Goal: Task Accomplishment & Management: Manage account settings

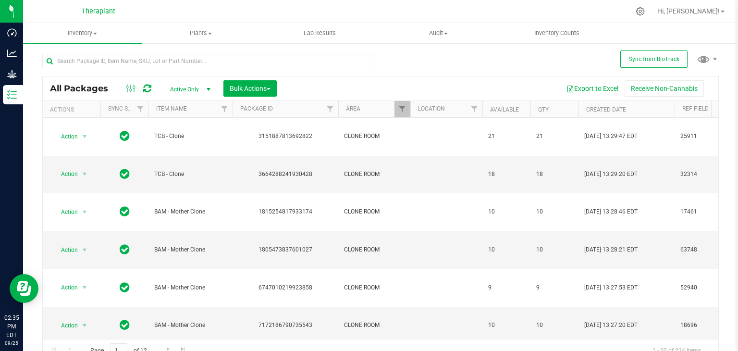
scroll to position [151, 0]
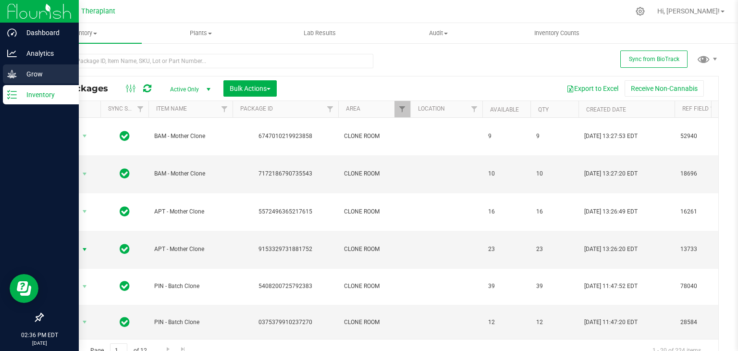
click at [52, 75] on p "Grow" at bounding box center [46, 74] width 58 height 12
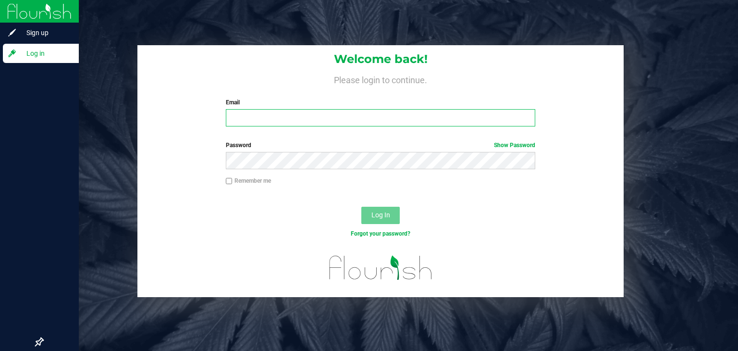
type input "[PERSON_NAME][EMAIL_ADDRESS][DOMAIN_NAME]"
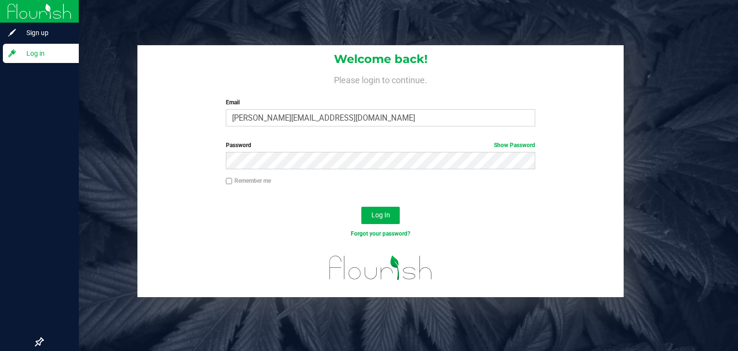
click at [235, 179] on label "Remember me" at bounding box center [248, 180] width 45 height 9
click at [233, 179] on input "Remember me" at bounding box center [229, 181] width 7 height 7
checkbox input "true"
click at [382, 220] on button "Log In" at bounding box center [380, 215] width 38 height 17
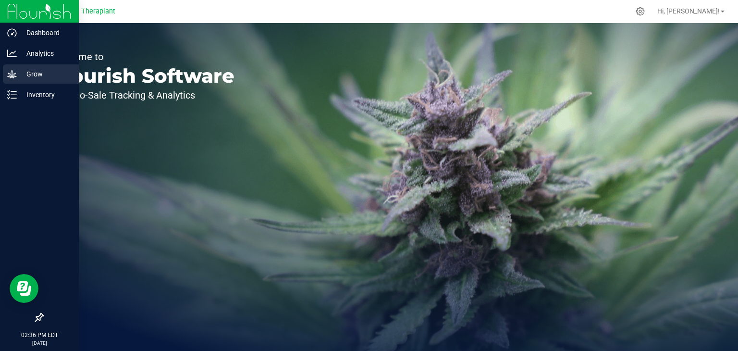
click at [30, 74] on p "Grow" at bounding box center [46, 74] width 58 height 12
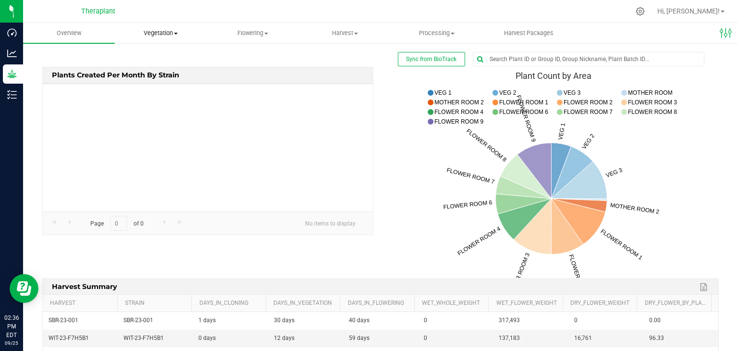
click at [174, 29] on span "Vegetation" at bounding box center [160, 33] width 91 height 9
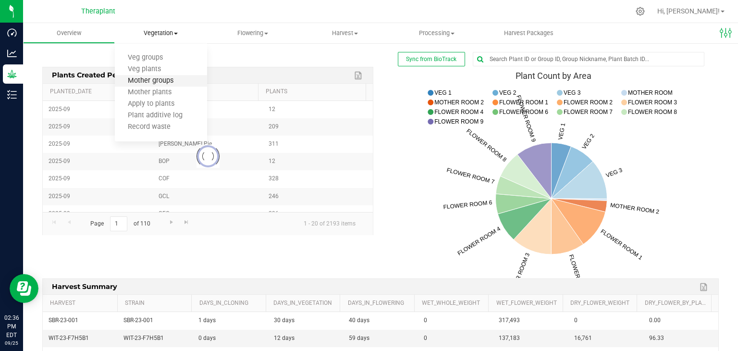
click at [172, 85] on span "Mother groups" at bounding box center [151, 81] width 72 height 8
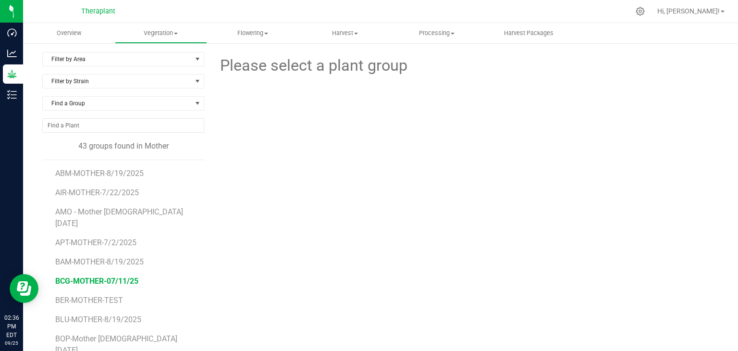
click at [99, 276] on span "BCG-MOTHER-07/11/25" at bounding box center [96, 280] width 83 height 9
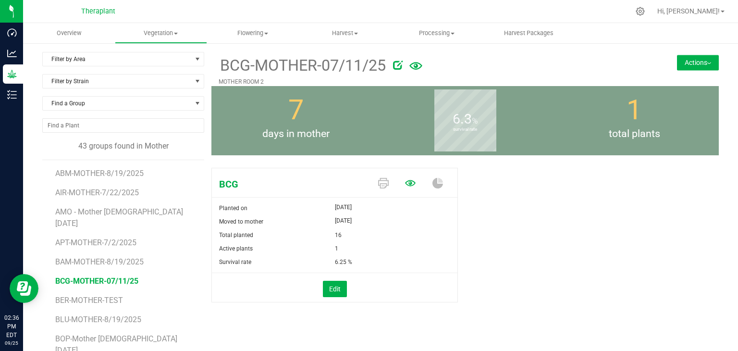
click at [409, 183] on icon at bounding box center [410, 183] width 11 height 11
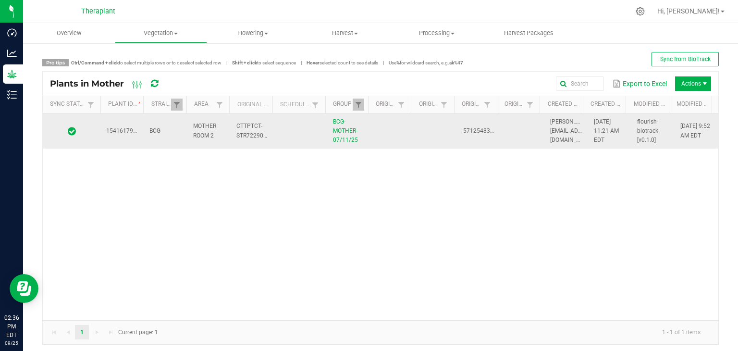
click at [398, 129] on td at bounding box center [392, 131] width 43 height 36
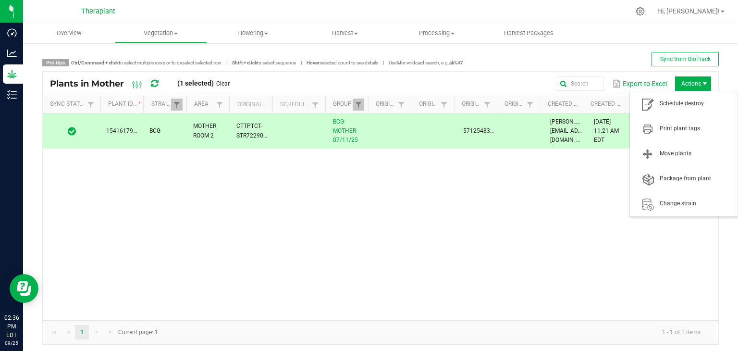
click at [701, 83] on span "Actions" at bounding box center [705, 84] width 8 height 8
click at [697, 99] on span "Schedule destroy" at bounding box center [696, 103] width 72 height 8
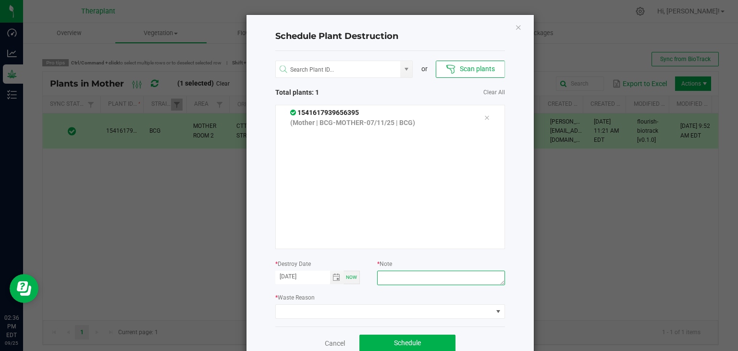
click at [425, 273] on textarea at bounding box center [440, 278] width 127 height 14
type textarea "end of mother run"
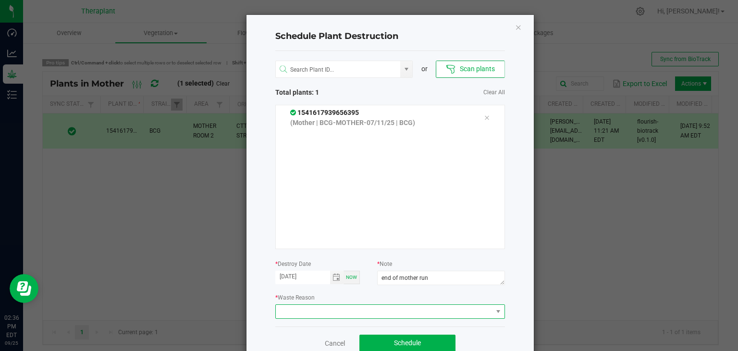
click at [394, 314] on span at bounding box center [384, 311] width 217 height 13
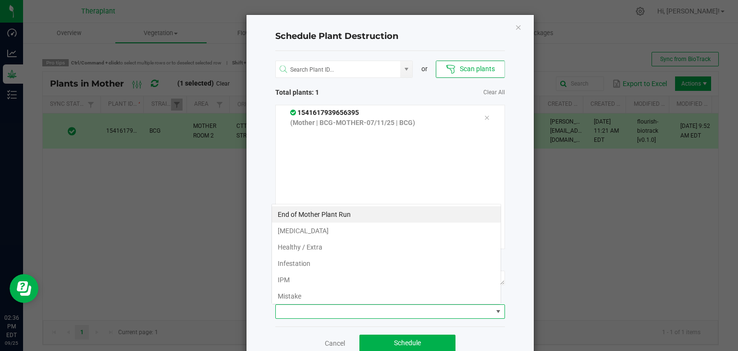
scroll to position [14, 230]
click at [310, 214] on li "End of Mother Plant Run" at bounding box center [386, 214] width 229 height 16
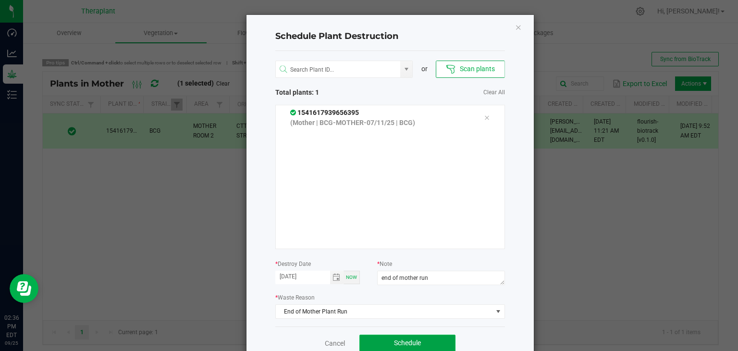
click at [412, 346] on span "Schedule" at bounding box center [407, 343] width 27 height 8
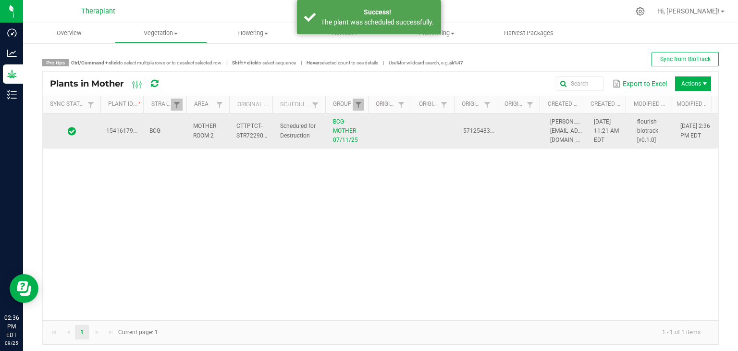
click at [386, 135] on td at bounding box center [392, 131] width 43 height 36
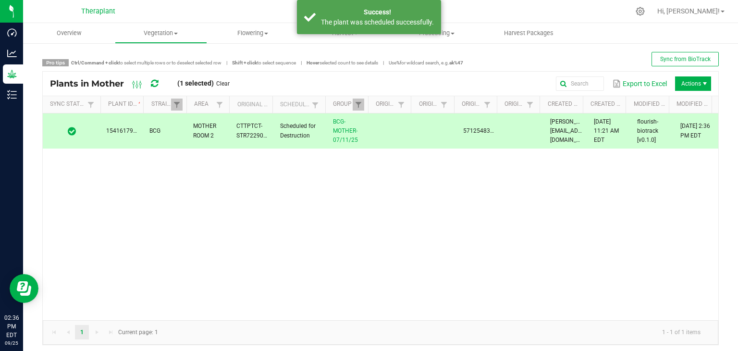
click at [688, 84] on span "Actions" at bounding box center [693, 83] width 36 height 14
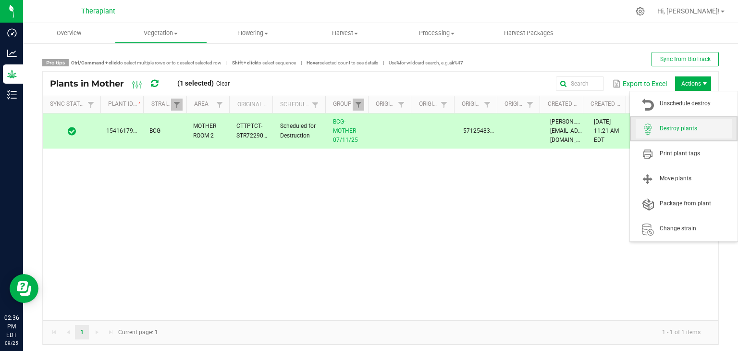
click at [700, 132] on span "Destroy plants" at bounding box center [696, 128] width 72 height 8
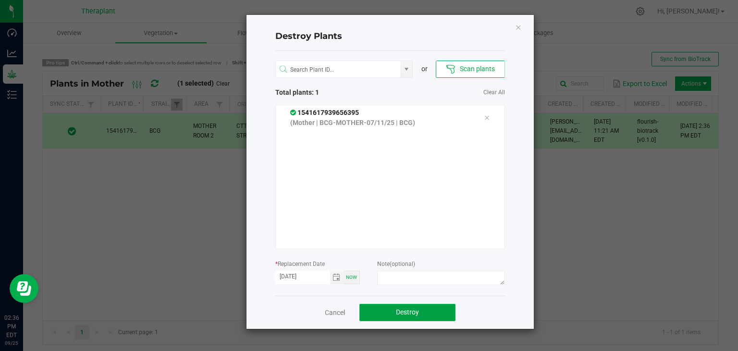
click at [408, 317] on button "Destroy" at bounding box center [407, 312] width 96 height 17
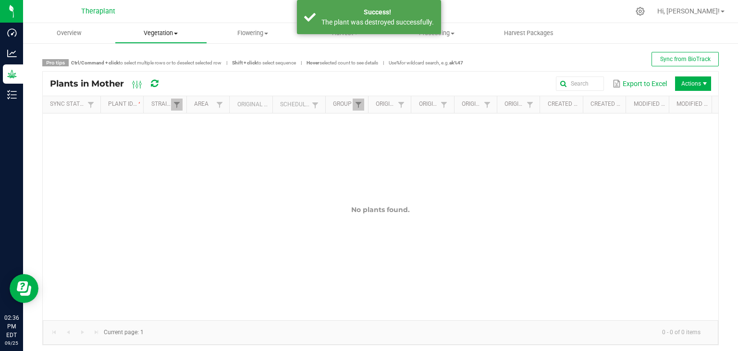
click at [168, 34] on span "Vegetation" at bounding box center [160, 33] width 91 height 9
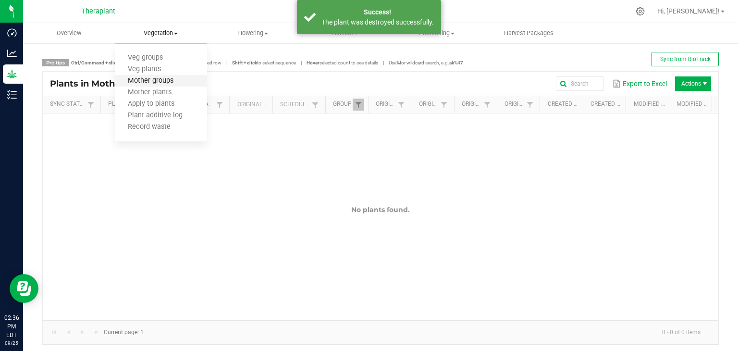
click at [161, 79] on span "Mother groups" at bounding box center [151, 81] width 72 height 8
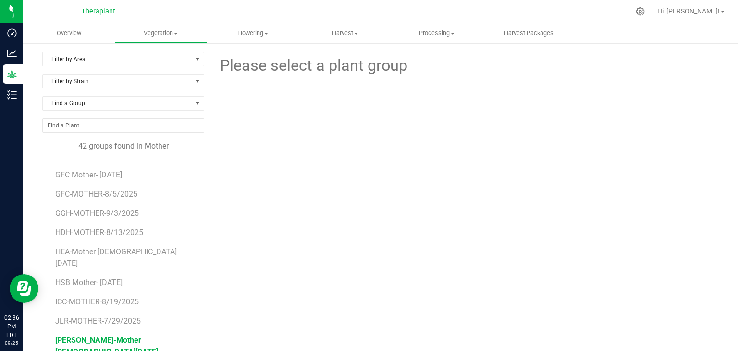
scroll to position [288, 0]
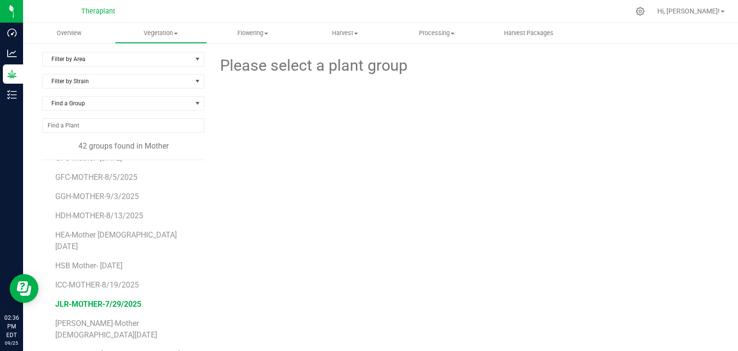
click at [101, 299] on span "JLR-MOTHER-7/29/2025" at bounding box center [98, 303] width 86 height 9
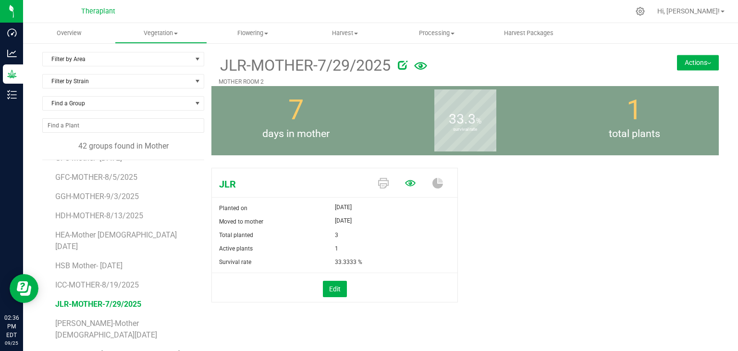
click at [406, 180] on icon at bounding box center [410, 183] width 11 height 6
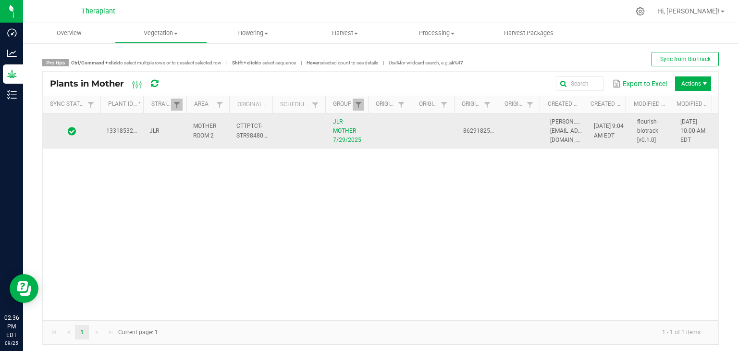
click at [392, 135] on td at bounding box center [392, 131] width 43 height 36
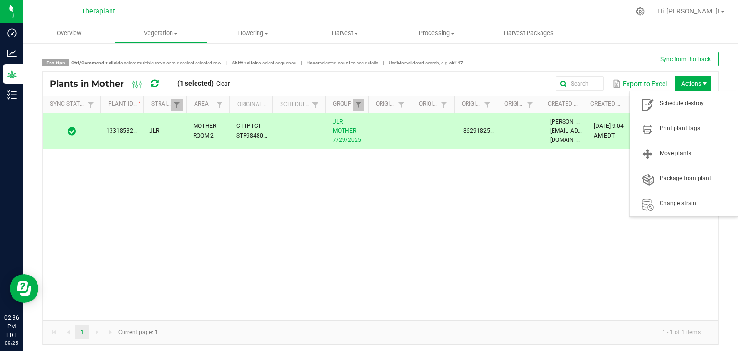
click at [692, 87] on span "Actions" at bounding box center [693, 83] width 36 height 14
click at [698, 107] on span "Schedule destroy" at bounding box center [696, 103] width 72 height 8
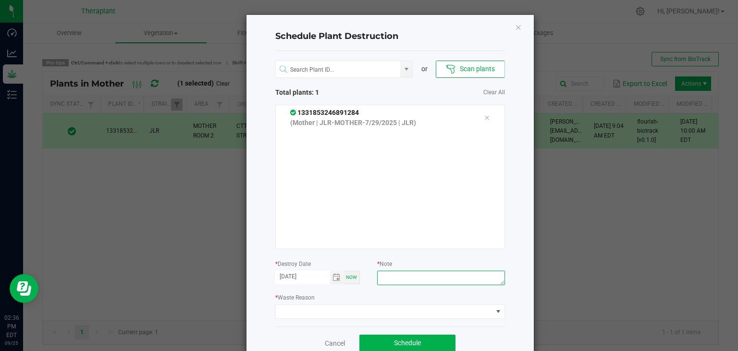
click at [396, 276] on textarea at bounding box center [440, 278] width 127 height 14
click at [393, 279] on textarea "end o fmother run" at bounding box center [440, 278] width 127 height 14
type textarea "end of mother run"
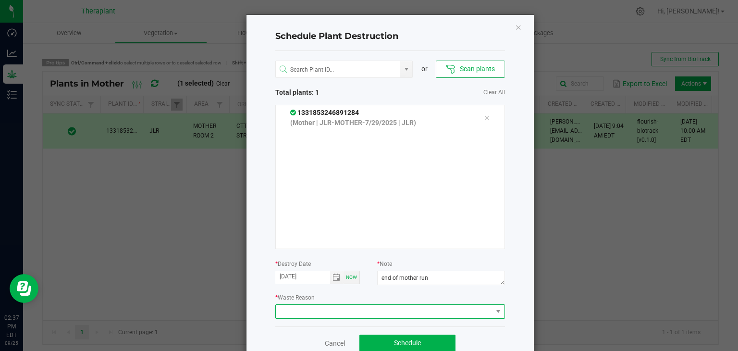
click at [389, 308] on span at bounding box center [384, 311] width 217 height 13
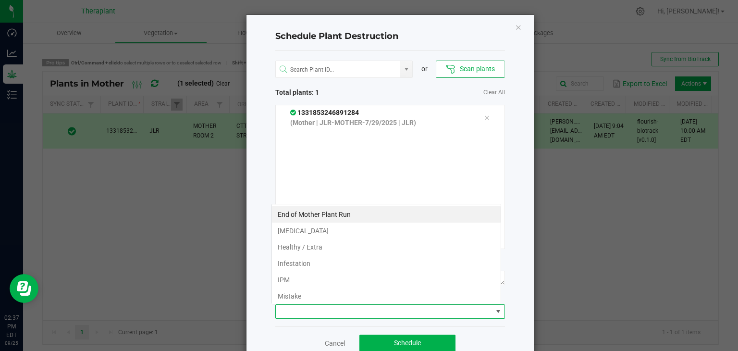
scroll to position [14, 230]
click at [309, 213] on li "End of Mother Plant Run" at bounding box center [386, 214] width 229 height 16
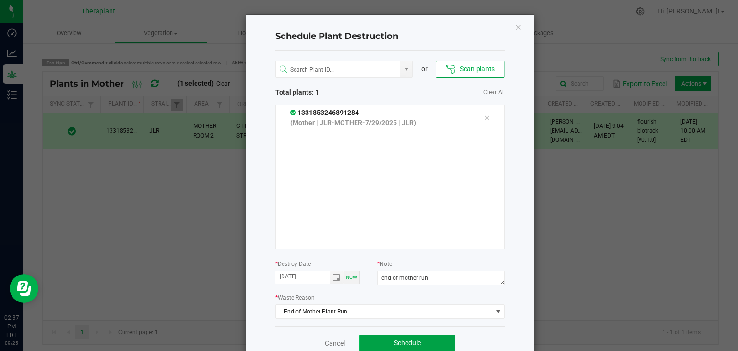
click at [420, 339] on button "Schedule" at bounding box center [407, 342] width 96 height 17
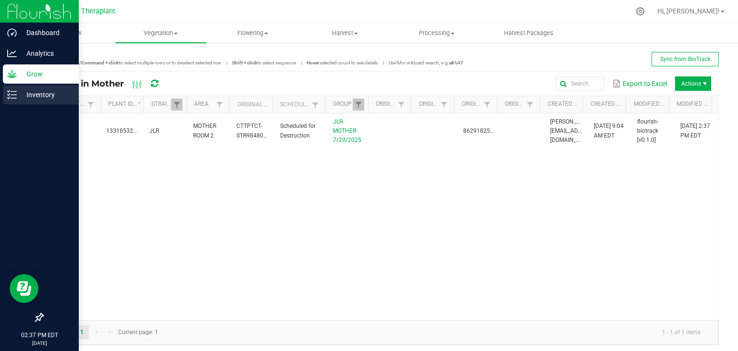
click at [45, 90] on p "Inventory" at bounding box center [46, 95] width 58 height 12
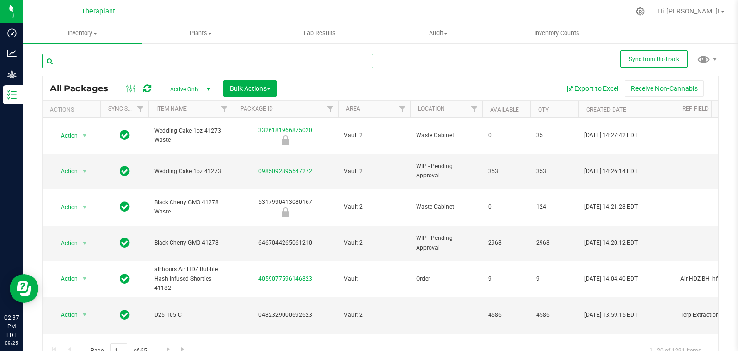
click at [134, 56] on input "text" at bounding box center [207, 61] width 331 height 14
click at [400, 106] on span "Filter" at bounding box center [402, 109] width 8 height 8
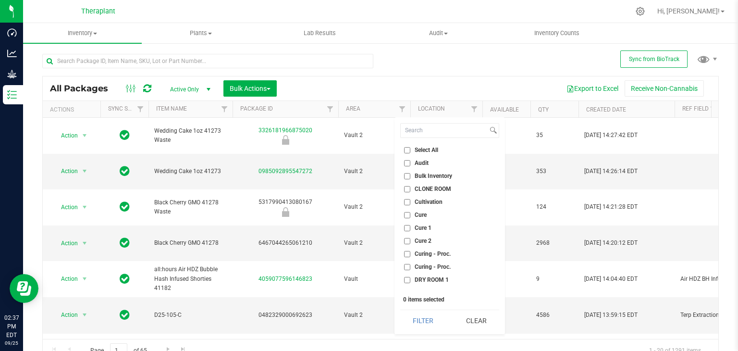
click at [414, 188] on label "CLONE ROOM" at bounding box center [427, 189] width 47 height 6
click at [410, 188] on input "CLONE ROOM" at bounding box center [407, 189] width 6 height 6
checkbox input "true"
click at [416, 315] on button "Filter" at bounding box center [423, 320] width 46 height 21
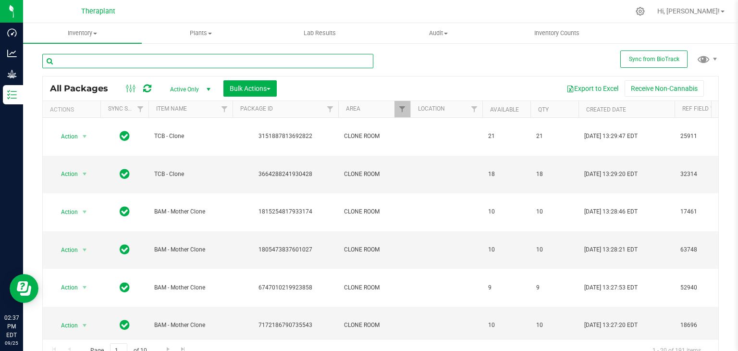
click at [180, 60] on input "text" at bounding box center [207, 61] width 331 height 14
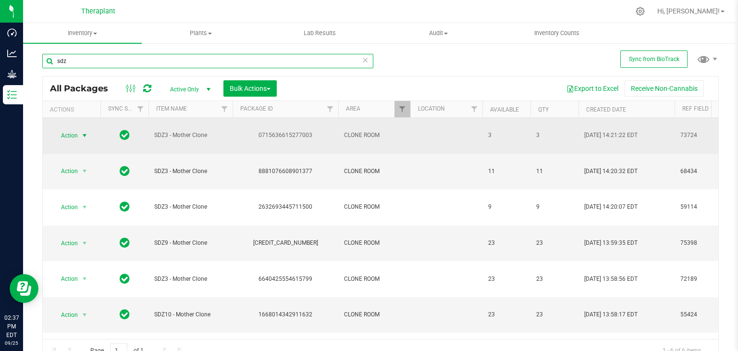
type input "sdz"
click at [82, 132] on span "select" at bounding box center [85, 136] width 8 height 8
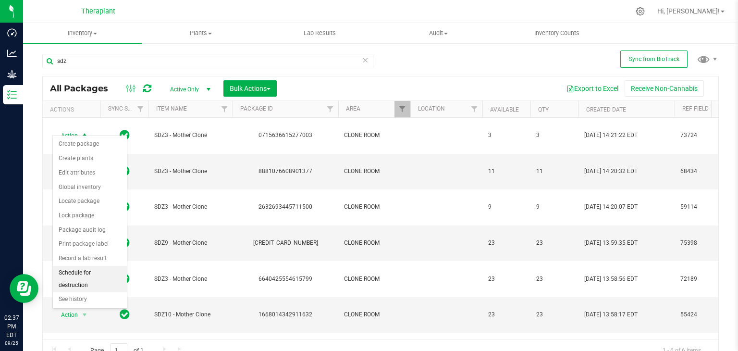
click at [104, 270] on li "Schedule for destruction" at bounding box center [90, 279] width 74 height 26
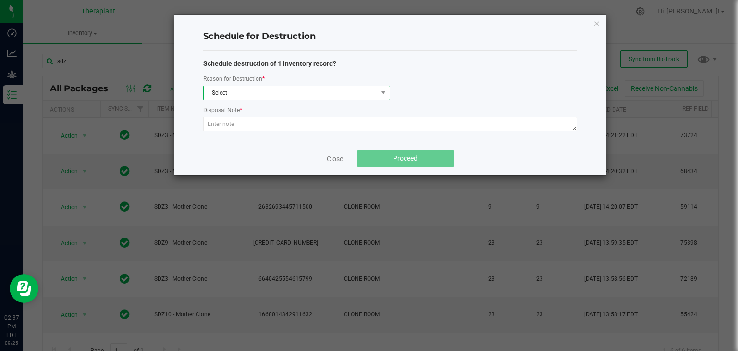
click at [282, 94] on span "Select" at bounding box center [291, 92] width 174 height 13
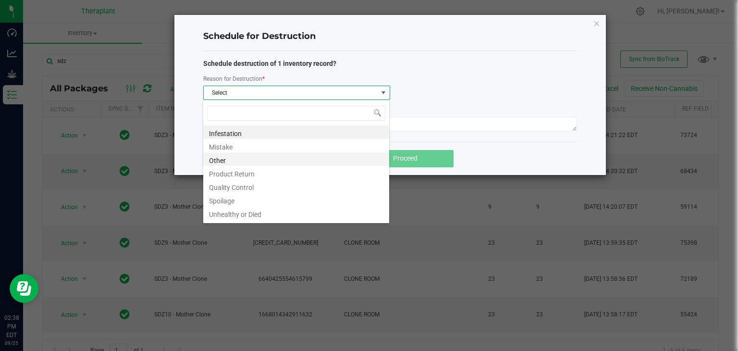
click at [221, 161] on li "Other" at bounding box center [296, 158] width 186 height 13
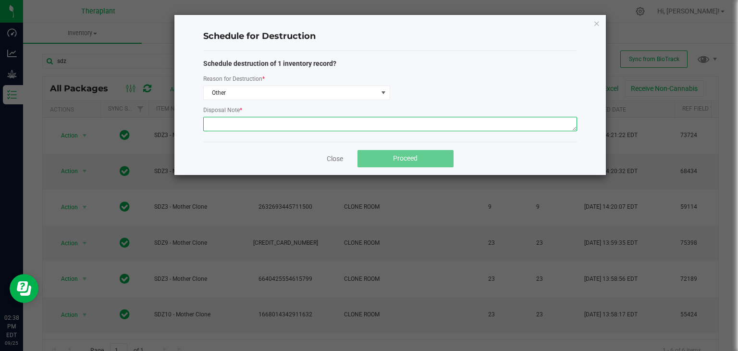
click at [237, 122] on textarea at bounding box center [390, 124] width 374 height 14
type textarea "not needed for up pot"
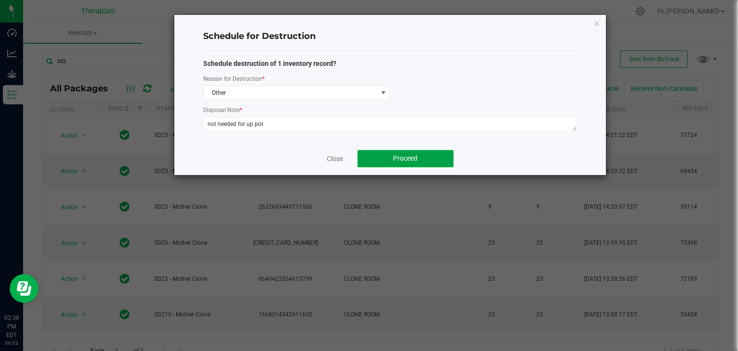
click at [386, 164] on button "Proceed" at bounding box center [406, 158] width 96 height 17
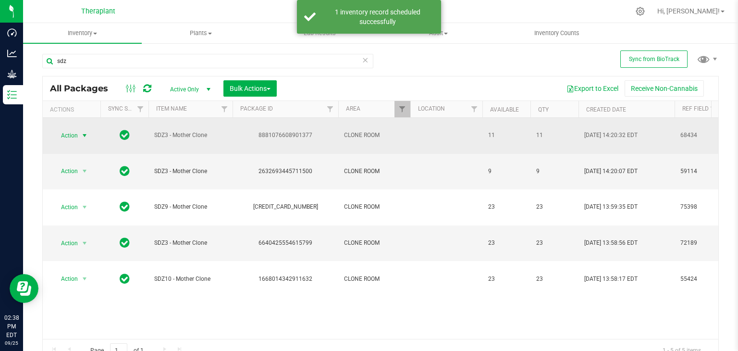
click at [84, 132] on span "select" at bounding box center [85, 136] width 8 height 8
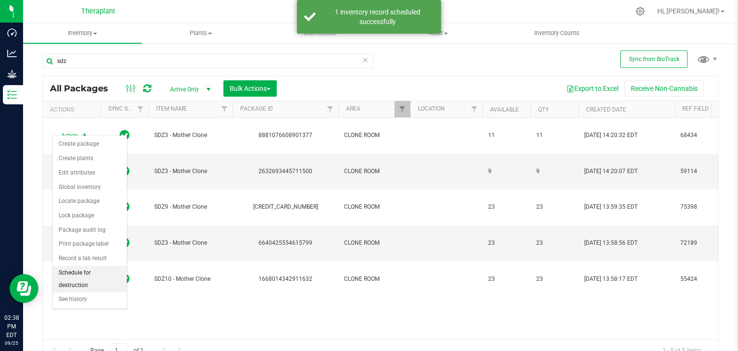
click at [89, 272] on li "Schedule for destruction" at bounding box center [90, 279] width 74 height 26
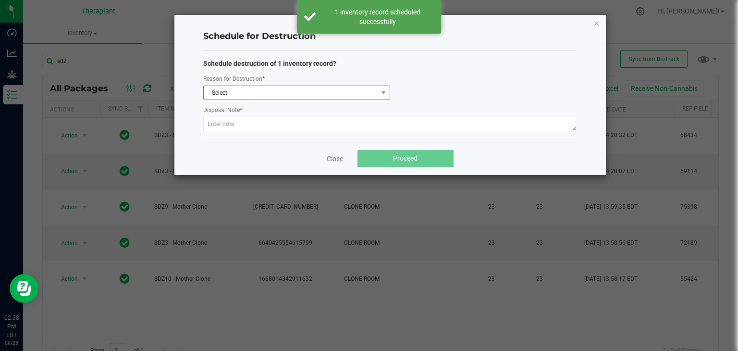
click at [265, 96] on span "Select" at bounding box center [291, 92] width 174 height 13
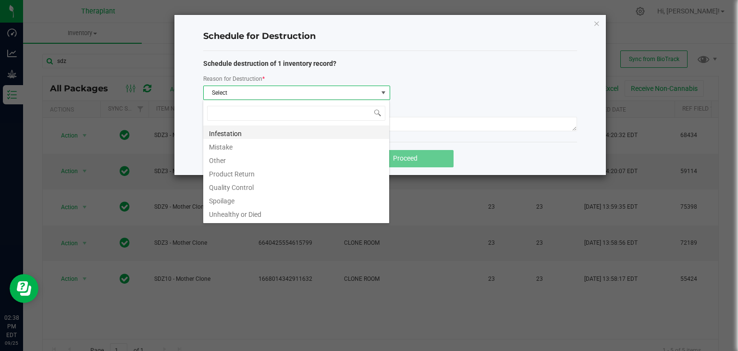
scroll to position [14, 186]
click at [242, 152] on li "Other" at bounding box center [296, 158] width 186 height 13
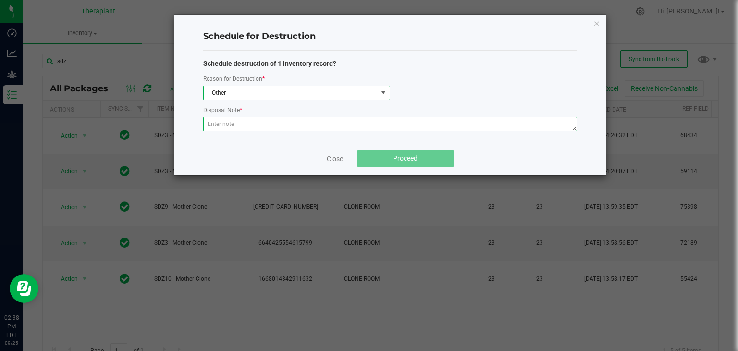
click at [231, 130] on textarea at bounding box center [390, 124] width 374 height 14
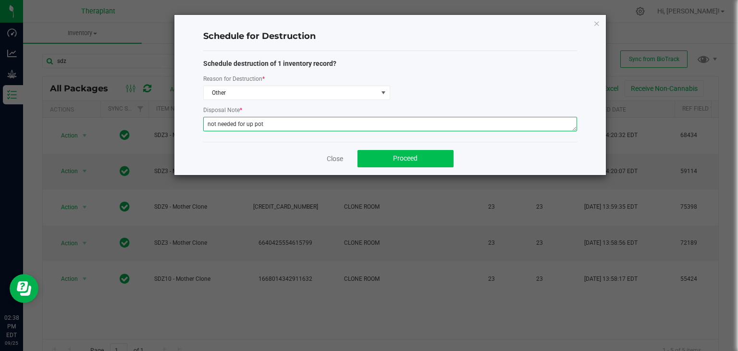
type textarea "not needed for up pot"
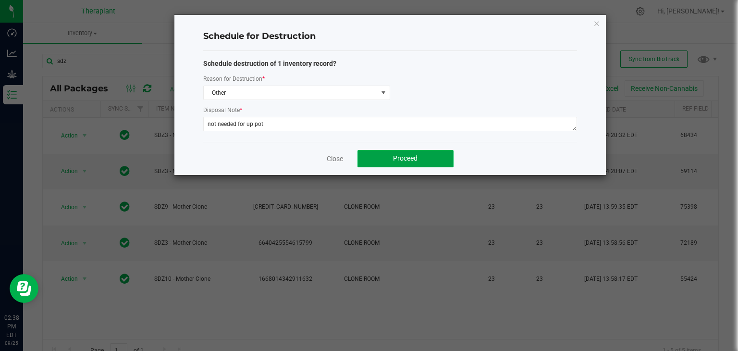
click at [432, 160] on button "Proceed" at bounding box center [406, 158] width 96 height 17
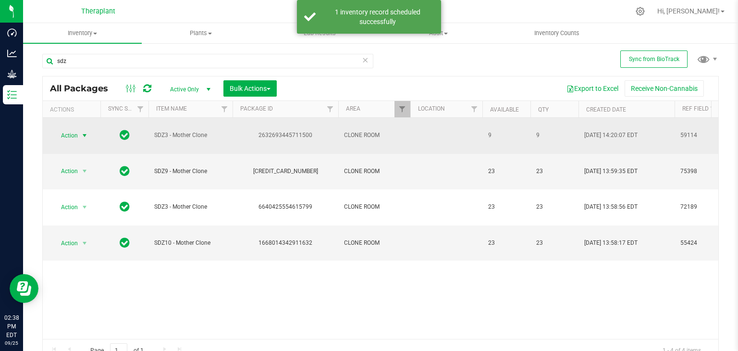
click at [86, 132] on span "select" at bounding box center [85, 136] width 8 height 8
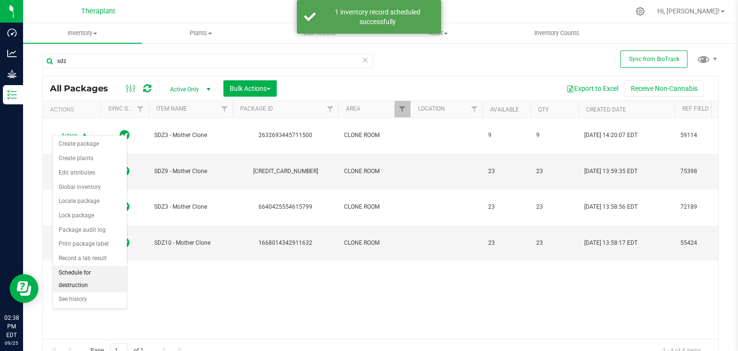
click at [92, 271] on li "Schedule for destruction" at bounding box center [90, 279] width 74 height 26
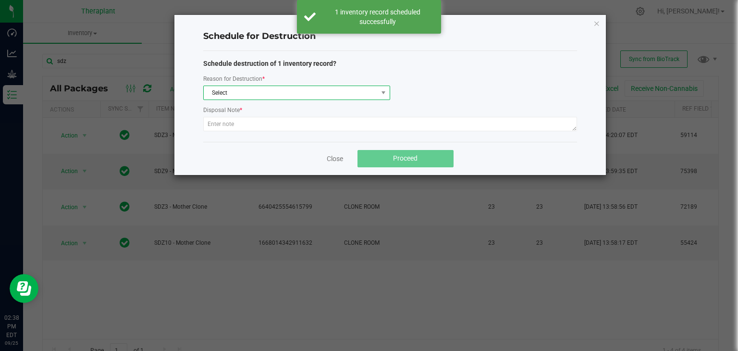
click at [257, 96] on span "Select" at bounding box center [291, 92] width 174 height 13
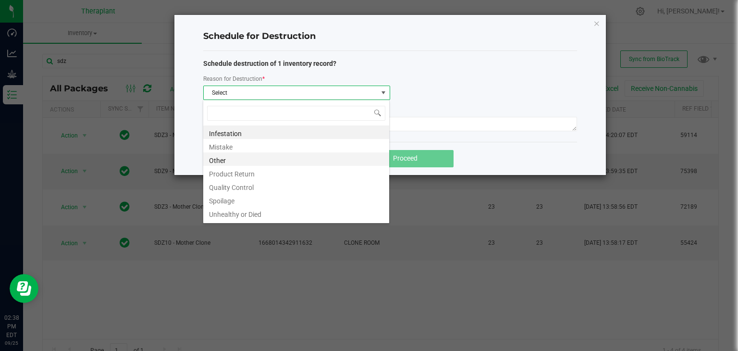
click at [213, 162] on li "Other" at bounding box center [296, 158] width 186 height 13
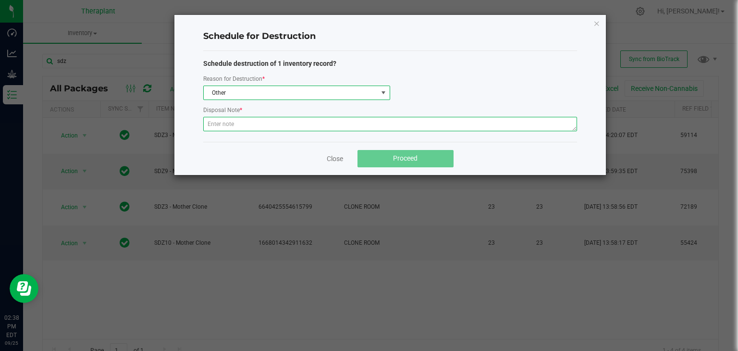
click at [247, 121] on textarea at bounding box center [390, 124] width 374 height 14
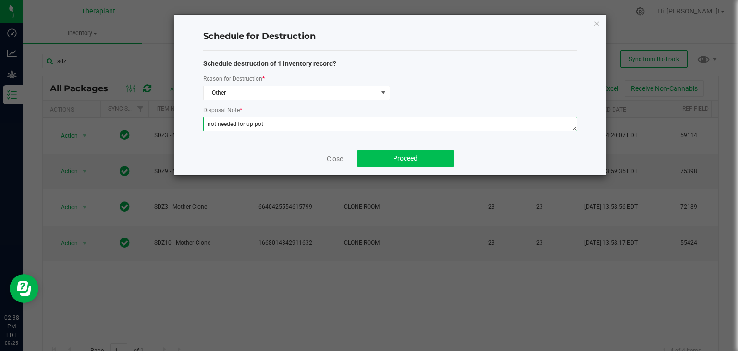
type textarea "not needed for up pot"
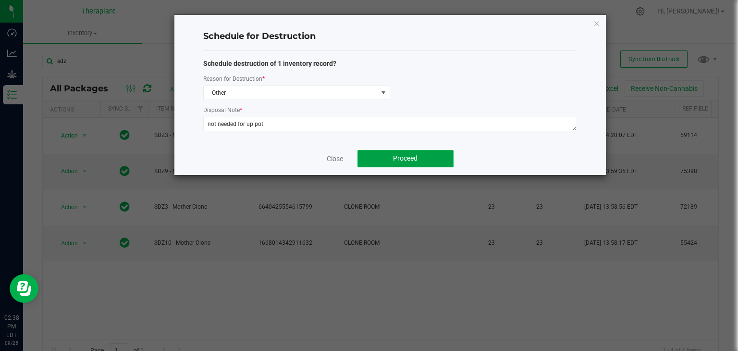
click at [390, 157] on button "Proceed" at bounding box center [406, 158] width 96 height 17
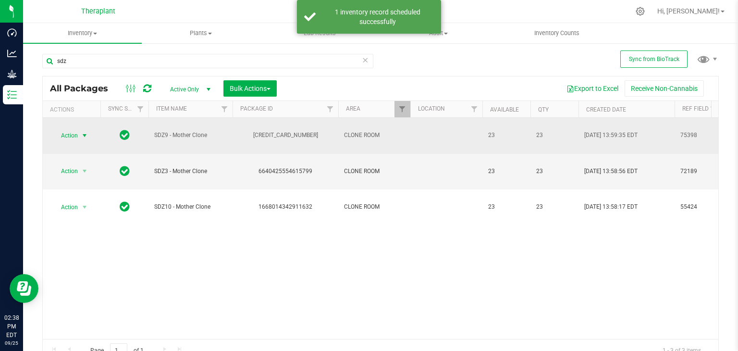
click at [86, 132] on span "select" at bounding box center [85, 136] width 8 height 8
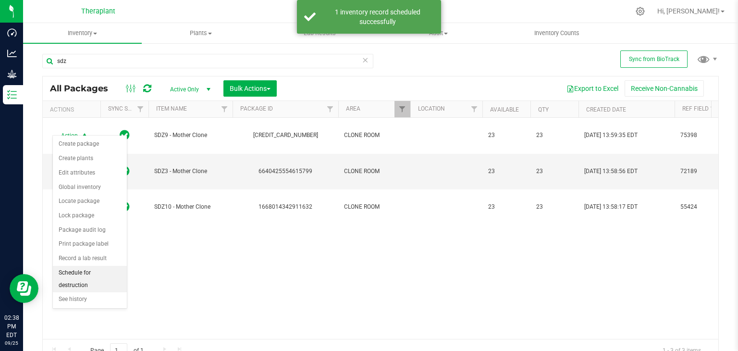
click at [81, 269] on li "Schedule for destruction" at bounding box center [90, 279] width 74 height 26
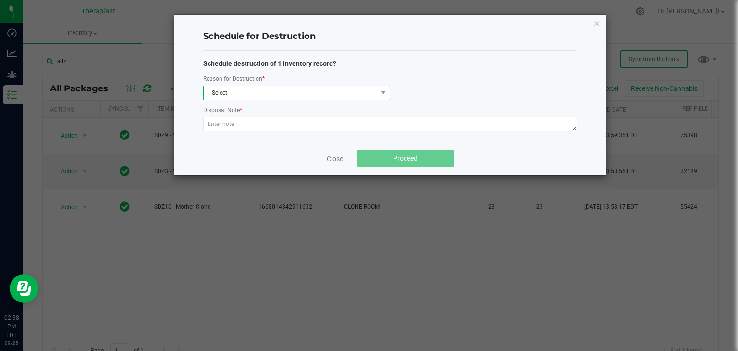
click at [354, 92] on span "Select" at bounding box center [291, 92] width 174 height 13
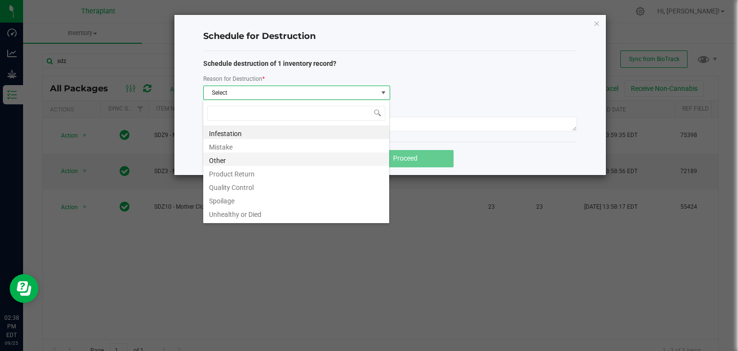
click at [218, 159] on li "Other" at bounding box center [296, 158] width 186 height 13
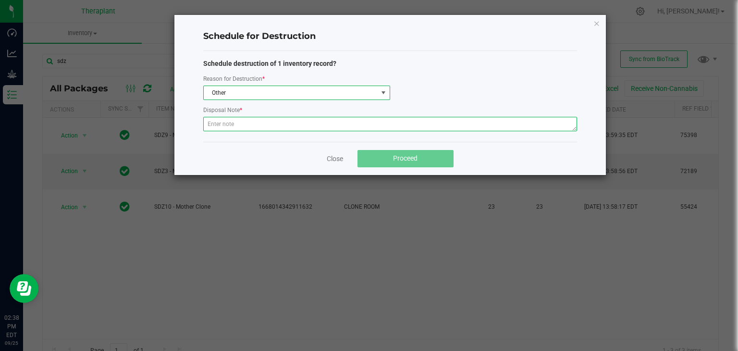
click at [246, 124] on textarea at bounding box center [390, 124] width 374 height 14
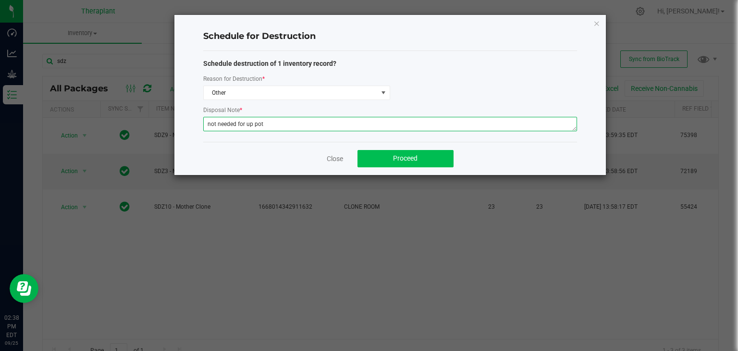
type textarea "not needed for up pot"
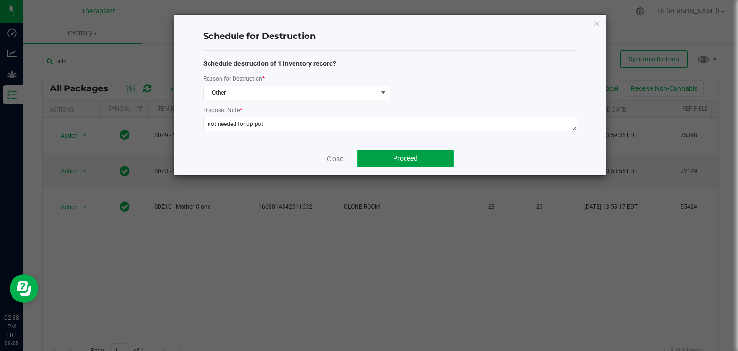
click at [425, 159] on button "Proceed" at bounding box center [406, 158] width 96 height 17
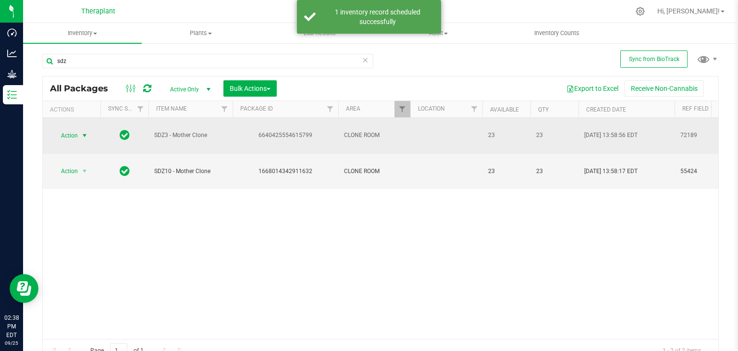
click at [84, 132] on span "select" at bounding box center [85, 136] width 8 height 8
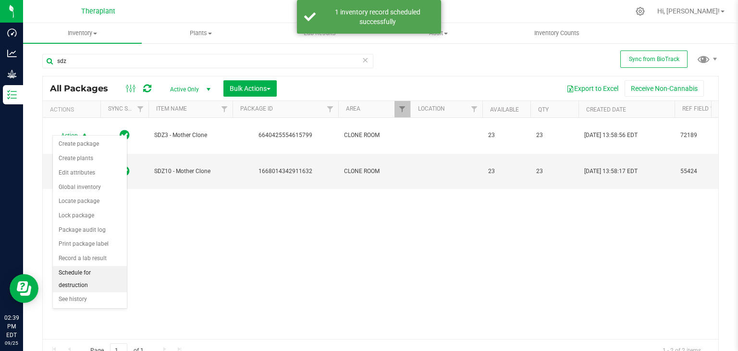
click at [77, 270] on li "Schedule for destruction" at bounding box center [90, 279] width 74 height 26
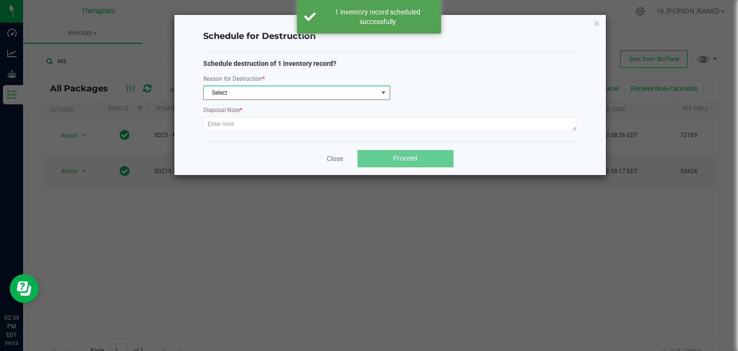
click at [310, 91] on span "Select" at bounding box center [291, 92] width 174 height 13
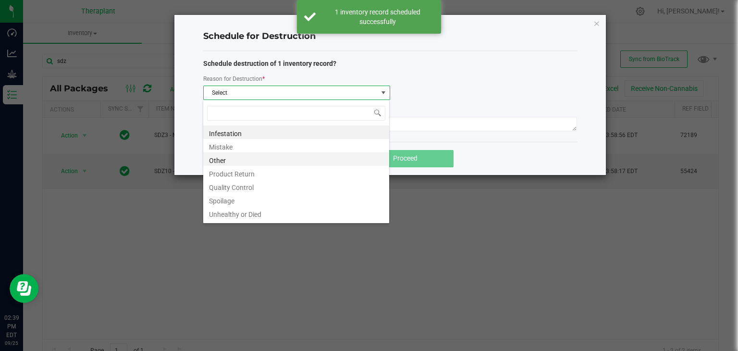
click at [219, 159] on li "Other" at bounding box center [296, 158] width 186 height 13
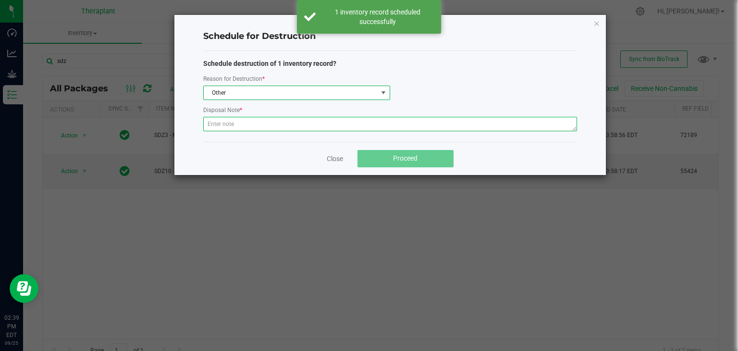
click at [237, 121] on textarea at bounding box center [390, 124] width 374 height 14
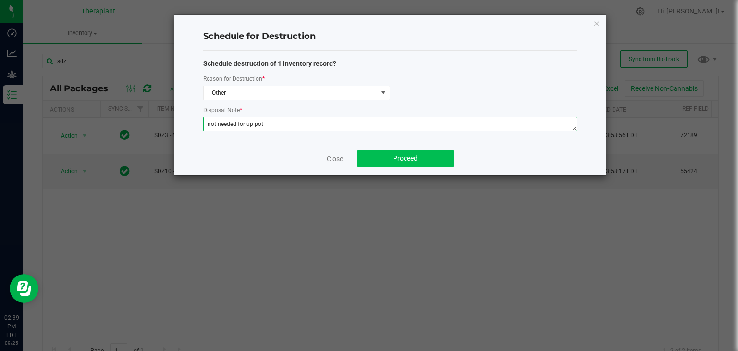
type textarea "not needed for up pot"
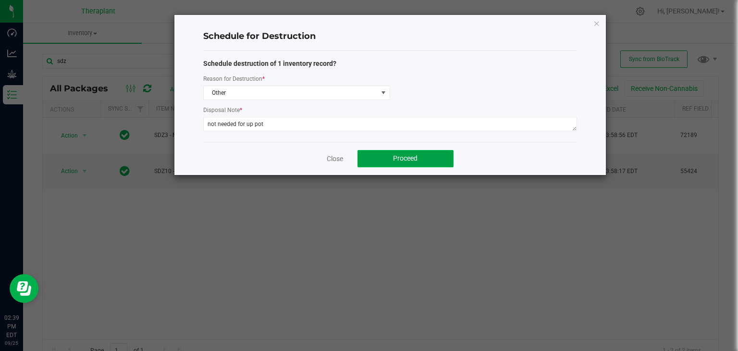
click at [403, 160] on span "Proceed" at bounding box center [405, 158] width 25 height 8
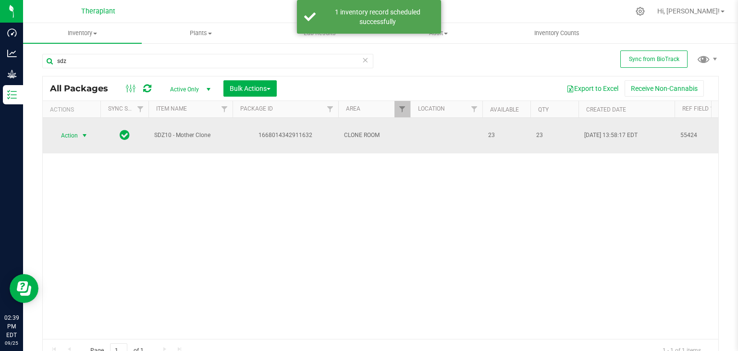
click at [80, 129] on span "select" at bounding box center [85, 135] width 12 height 13
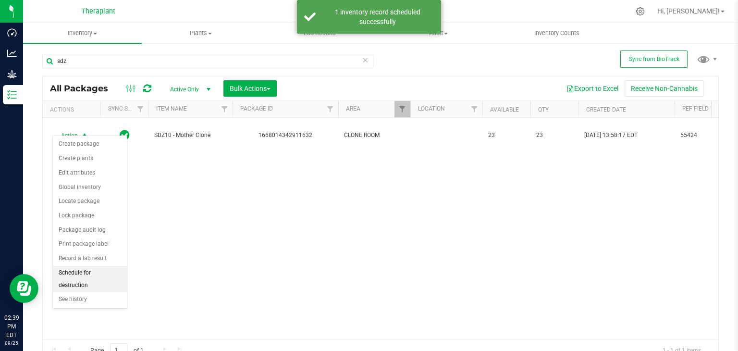
click at [79, 272] on li "Schedule for destruction" at bounding box center [90, 279] width 74 height 26
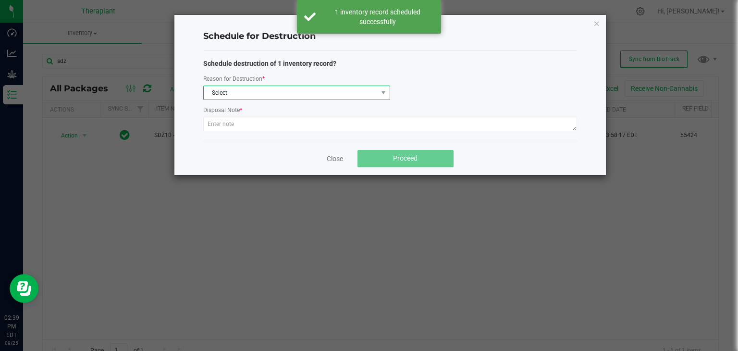
click at [265, 90] on span "Select" at bounding box center [291, 92] width 174 height 13
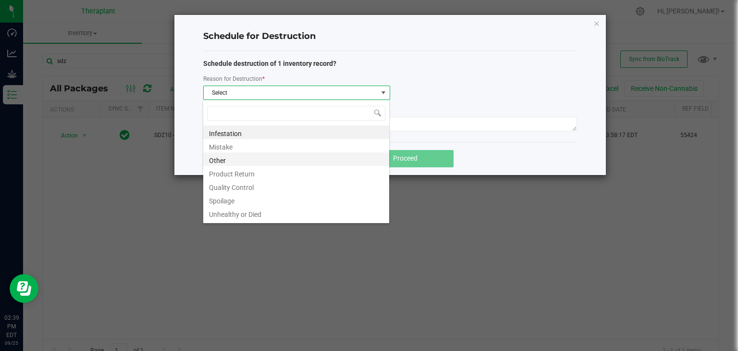
click at [230, 163] on li "Other" at bounding box center [296, 158] width 186 height 13
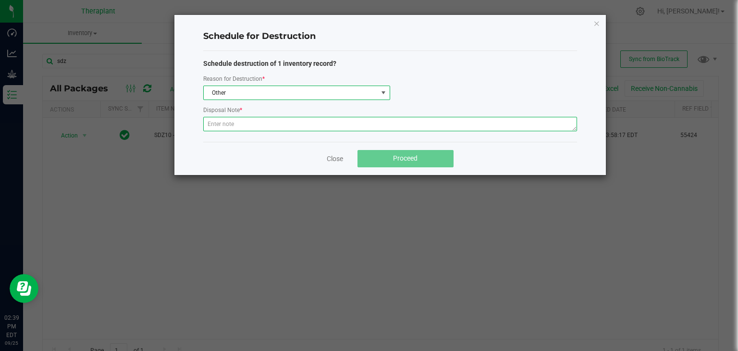
click at [235, 123] on textarea at bounding box center [390, 124] width 374 height 14
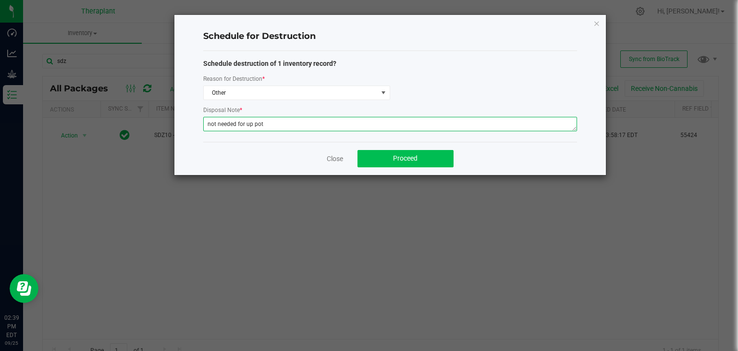
type textarea "not needed for up pot"
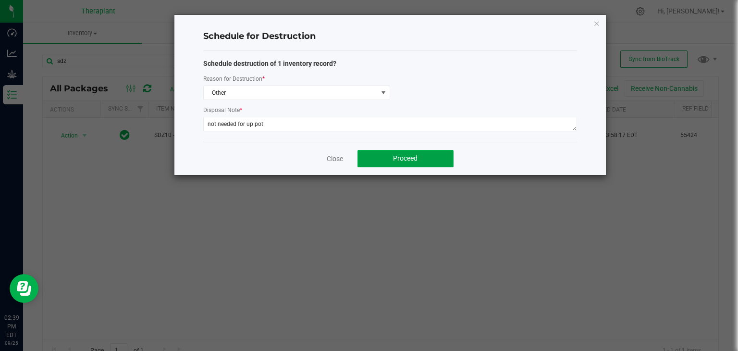
click at [429, 158] on button "Proceed" at bounding box center [406, 158] width 96 height 17
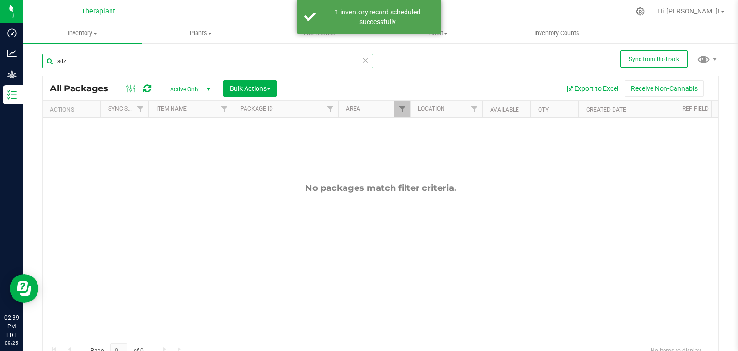
click at [81, 64] on input "sdz" at bounding box center [207, 61] width 331 height 14
click at [365, 62] on div "sdz" at bounding box center [207, 61] width 331 height 14
click at [364, 60] on icon at bounding box center [365, 60] width 7 height 12
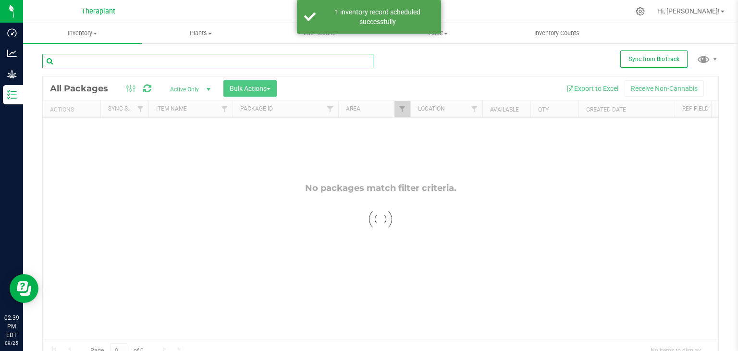
click at [191, 60] on input "text" at bounding box center [207, 61] width 331 height 14
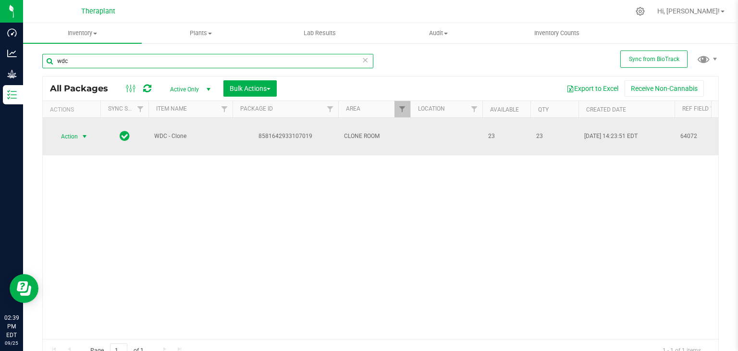
type input "wdc"
click at [82, 137] on span "select" at bounding box center [85, 137] width 8 height 8
click at [83, 135] on span "select" at bounding box center [85, 137] width 8 height 8
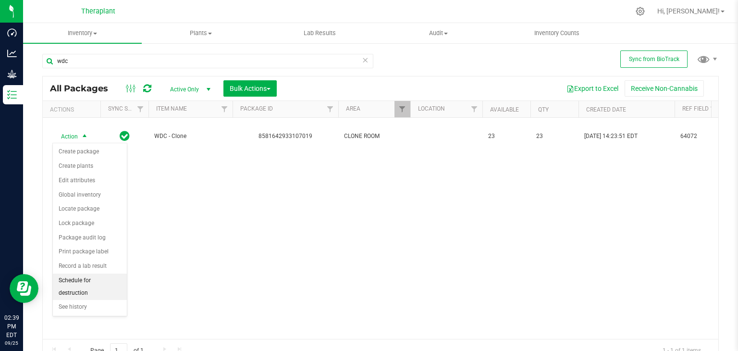
click at [81, 277] on li "Schedule for destruction" at bounding box center [90, 286] width 74 height 26
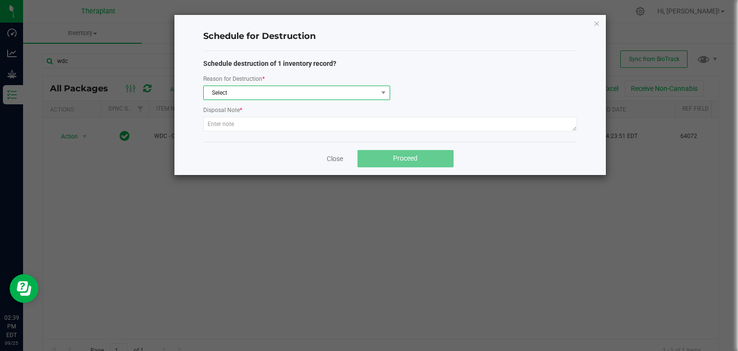
click at [235, 96] on span "Select" at bounding box center [291, 92] width 174 height 13
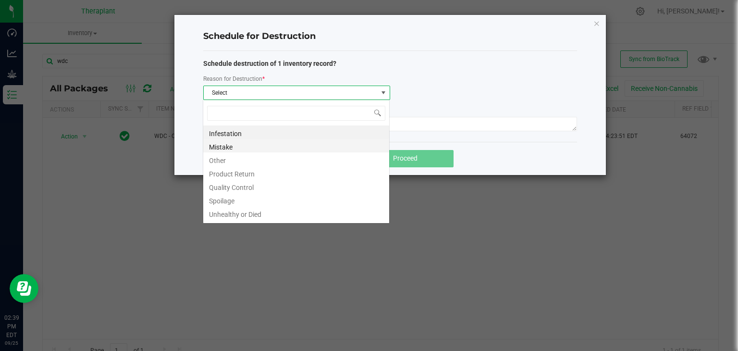
scroll to position [14, 186]
click at [227, 163] on li "Other" at bounding box center [296, 158] width 186 height 13
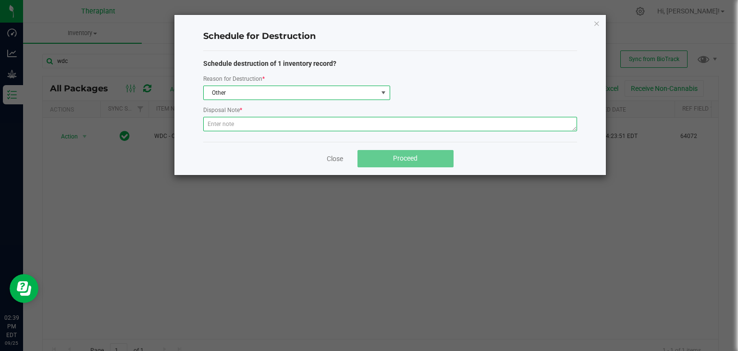
click at [233, 127] on textarea at bounding box center [390, 124] width 374 height 14
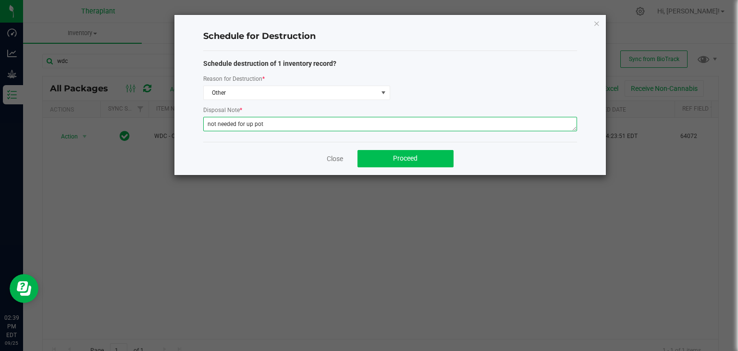
type textarea "not needed for up pot"
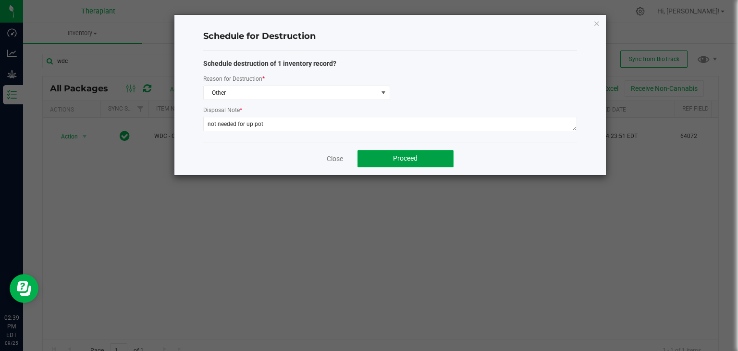
click at [409, 155] on span "Proceed" at bounding box center [405, 158] width 25 height 8
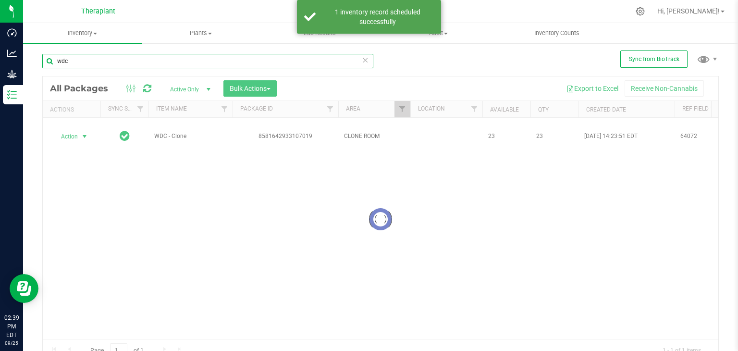
click at [88, 61] on input "wdc" at bounding box center [207, 61] width 331 height 14
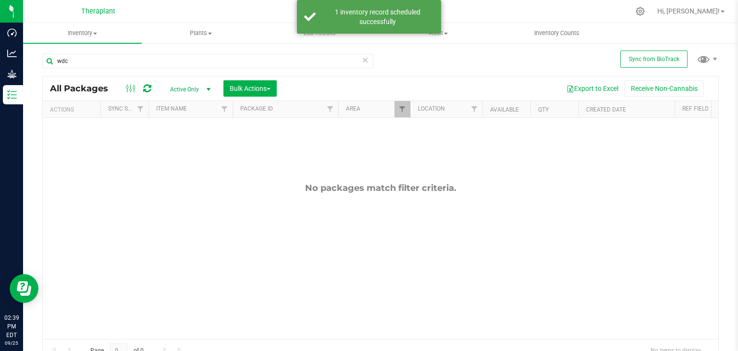
click at [362, 62] on icon at bounding box center [365, 60] width 7 height 12
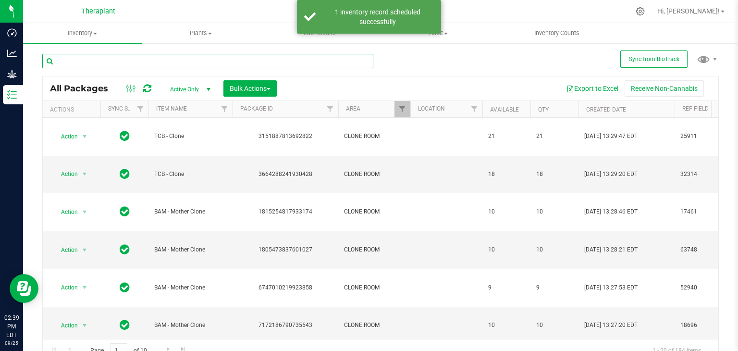
click at [133, 62] on input "text" at bounding box center [207, 61] width 331 height 14
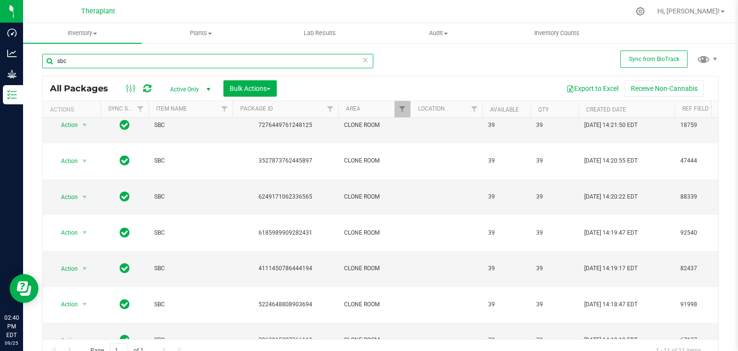
type input "sbc"
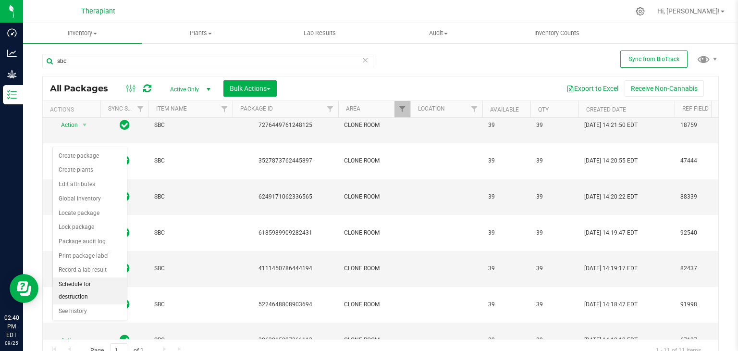
click at [89, 282] on li "Schedule for destruction" at bounding box center [90, 290] width 74 height 26
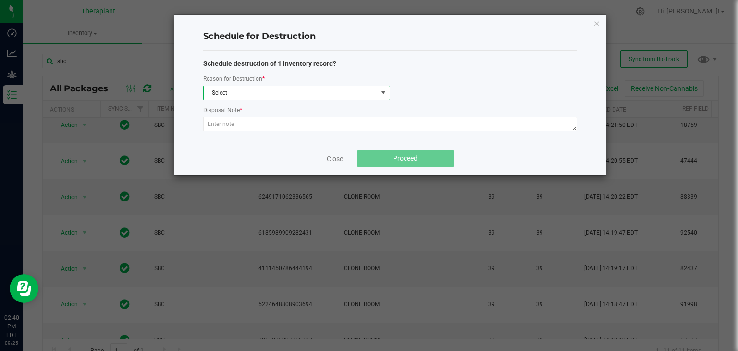
click at [244, 94] on span "Select" at bounding box center [291, 92] width 174 height 13
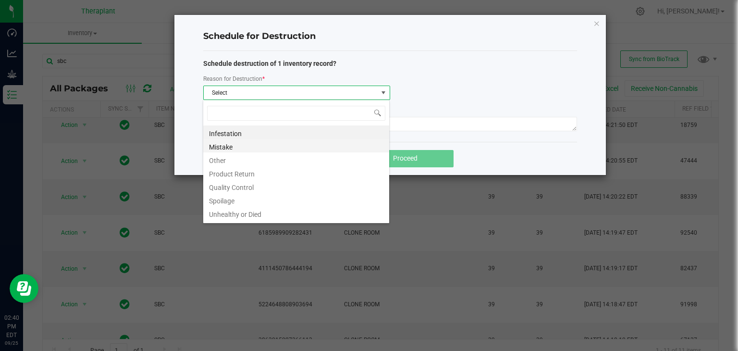
scroll to position [14, 186]
click at [215, 161] on li "Other" at bounding box center [296, 158] width 186 height 13
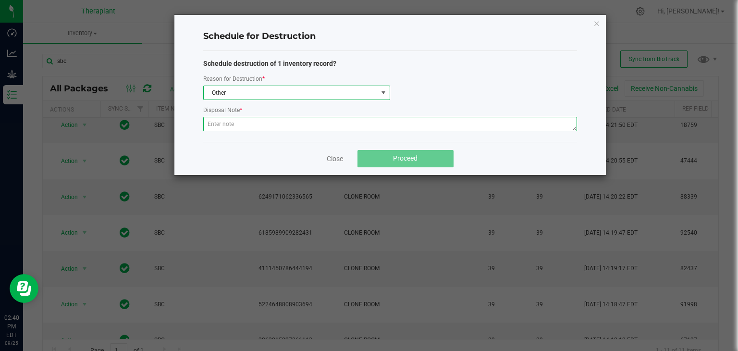
click at [219, 125] on textarea at bounding box center [390, 124] width 374 height 14
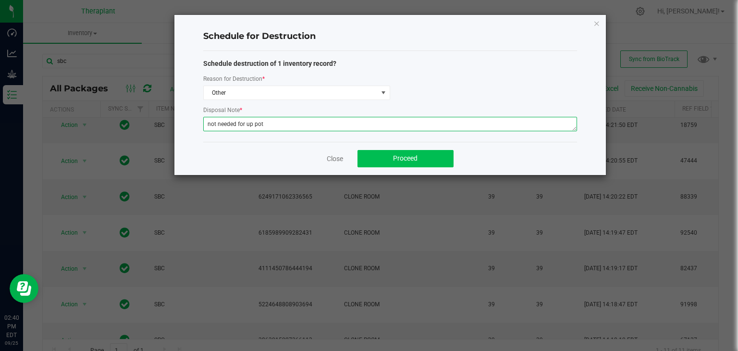
type textarea "not needed for up pot"
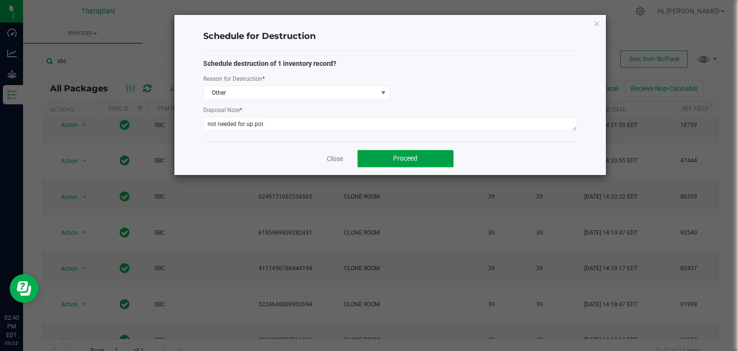
click at [411, 159] on span "Proceed" at bounding box center [405, 158] width 25 height 8
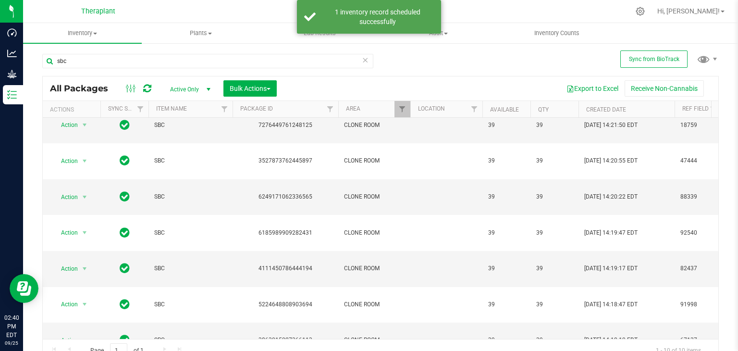
scroll to position [0, 0]
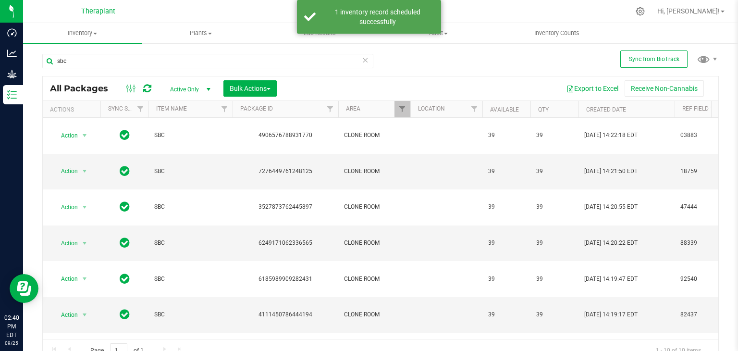
click at [362, 60] on icon at bounding box center [365, 60] width 7 height 12
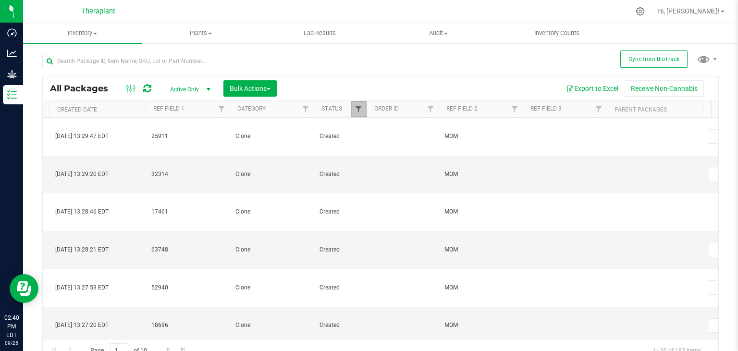
click at [362, 110] on span "Filter" at bounding box center [359, 109] width 8 height 8
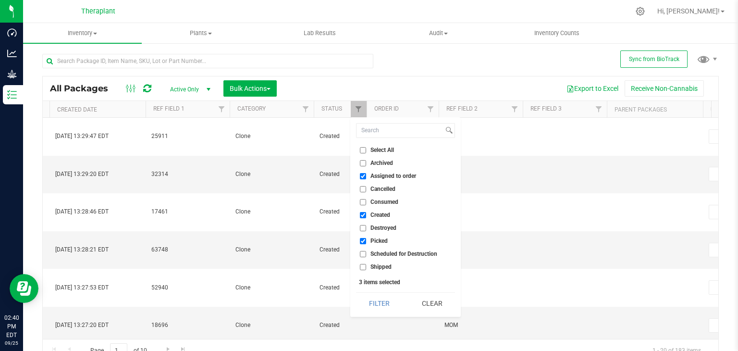
click at [362, 174] on input "Assigned to order" at bounding box center [363, 176] width 6 height 6
checkbox input "false"
click at [363, 215] on input "Created" at bounding box center [363, 215] width 6 height 6
checkbox input "false"
click at [365, 238] on input "Picked" at bounding box center [363, 241] width 6 height 6
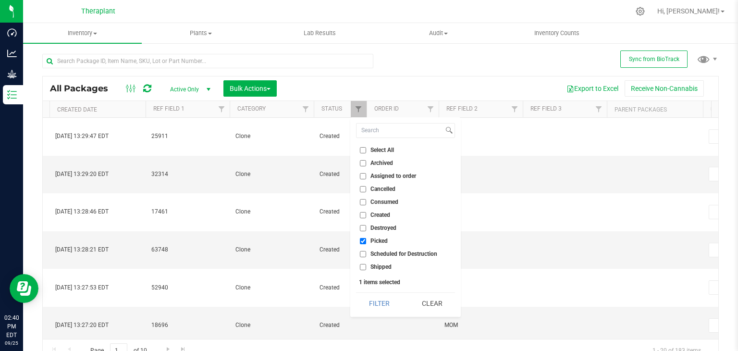
checkbox input "false"
click at [365, 251] on input "Scheduled for Destruction" at bounding box center [363, 254] width 6 height 6
checkbox input "true"
click at [388, 309] on button "Filter" at bounding box center [379, 303] width 46 height 21
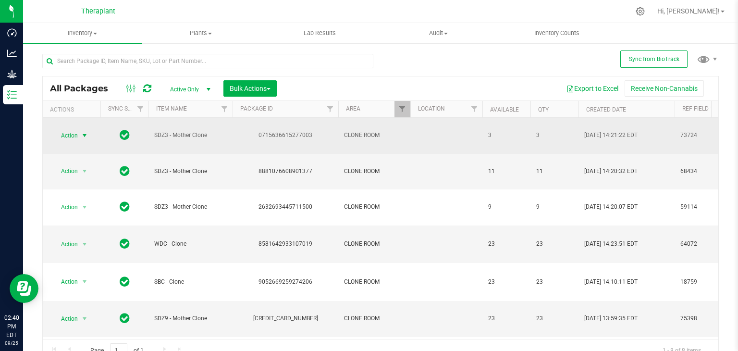
click at [82, 132] on span "select" at bounding box center [85, 136] width 8 height 8
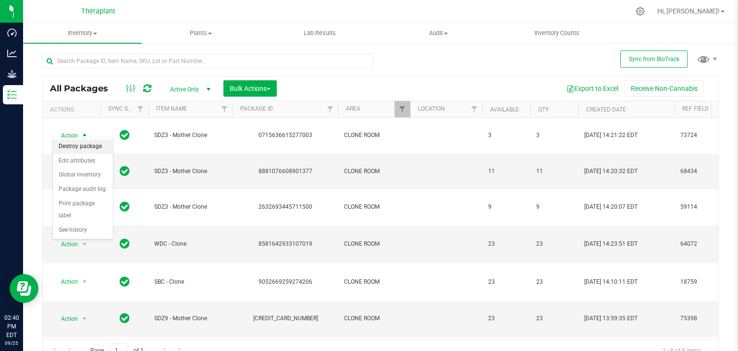
click at [81, 141] on li "Destroy package" at bounding box center [83, 146] width 60 height 14
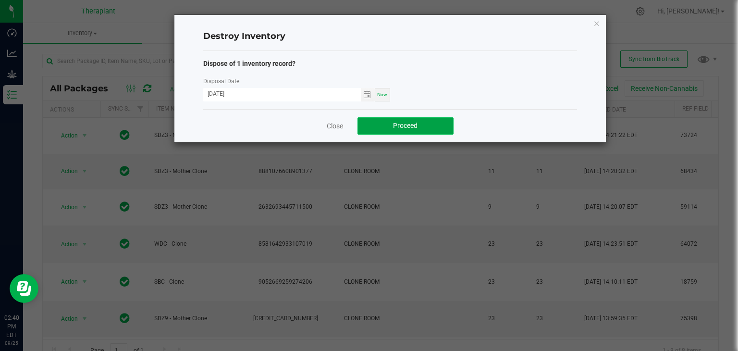
click at [405, 118] on button "Proceed" at bounding box center [406, 125] width 96 height 17
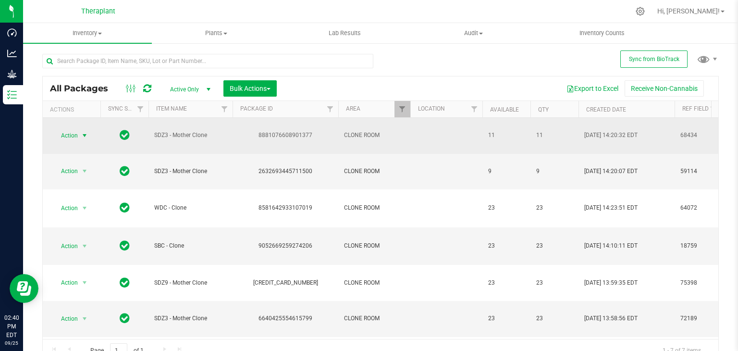
click at [83, 132] on span "select" at bounding box center [85, 136] width 8 height 8
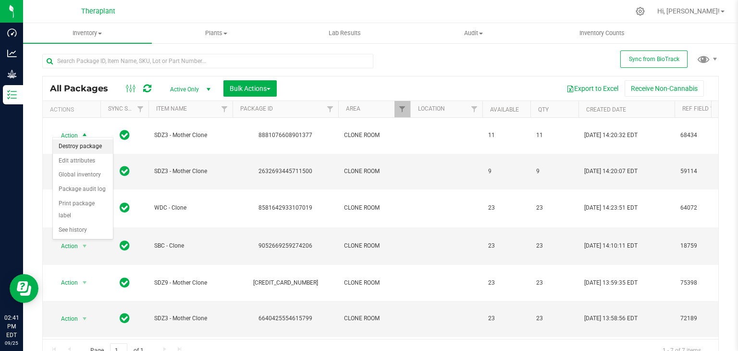
click at [83, 147] on li "Destroy package" at bounding box center [83, 146] width 60 height 14
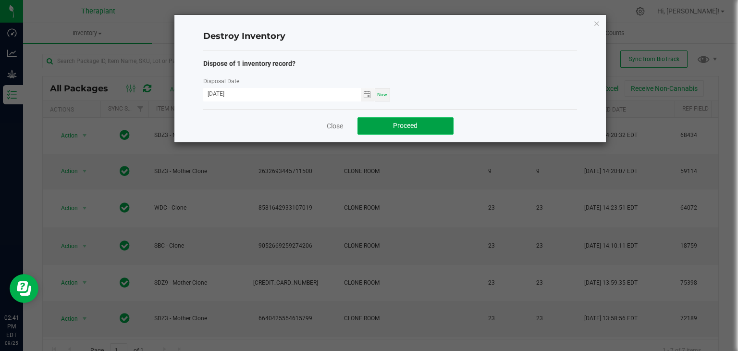
click at [397, 127] on span "Proceed" at bounding box center [405, 126] width 25 height 8
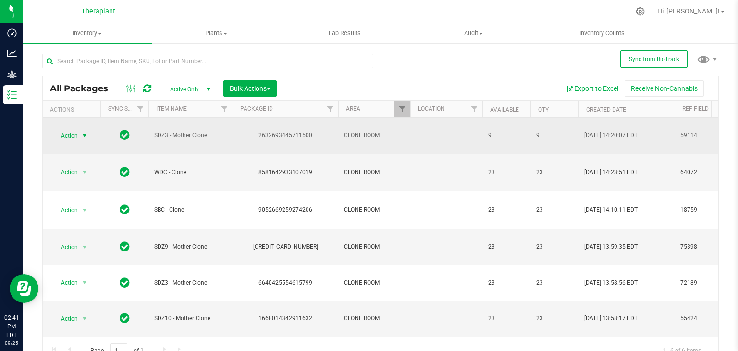
click at [86, 132] on span "select" at bounding box center [85, 136] width 8 height 8
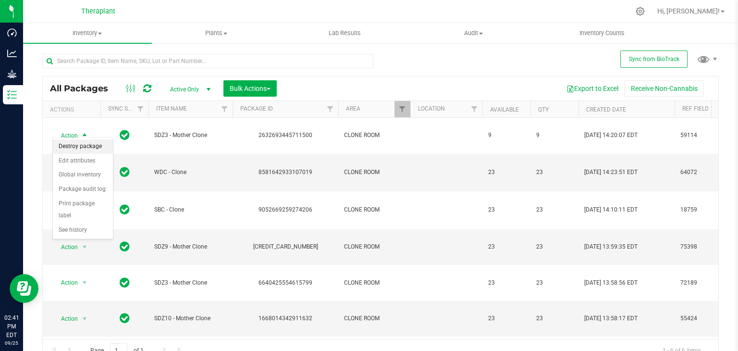
click at [94, 142] on li "Destroy package" at bounding box center [83, 146] width 60 height 14
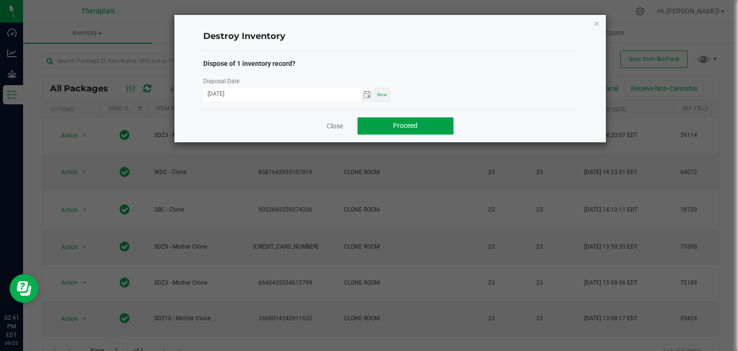
click at [420, 131] on button "Proceed" at bounding box center [406, 125] width 96 height 17
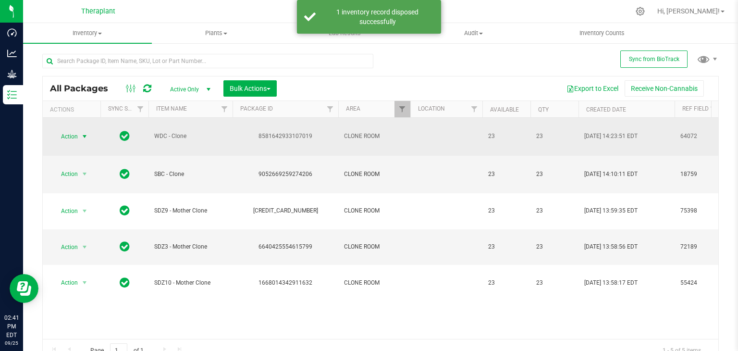
click at [81, 134] on span "select" at bounding box center [85, 137] width 8 height 8
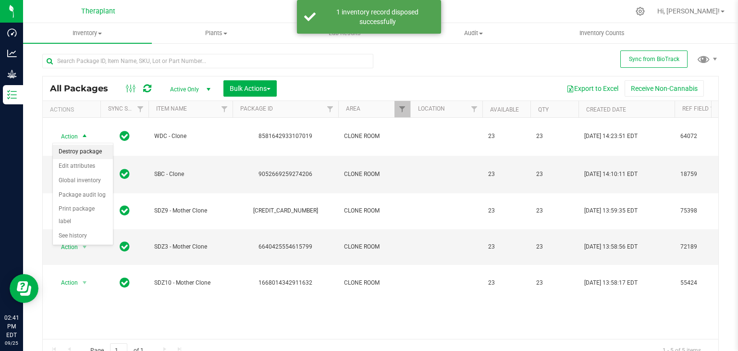
click at [95, 154] on li "Destroy package" at bounding box center [83, 152] width 60 height 14
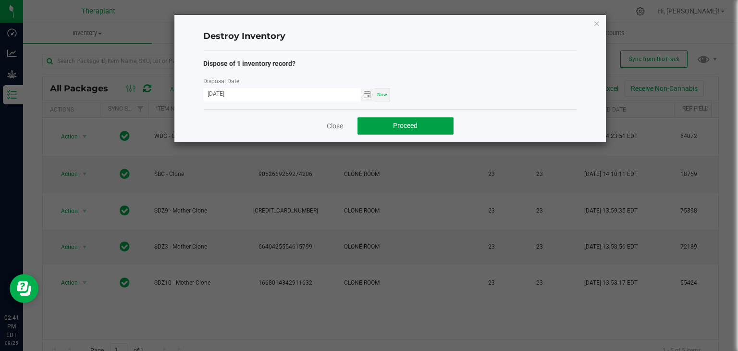
click at [392, 118] on button "Proceed" at bounding box center [406, 125] width 96 height 17
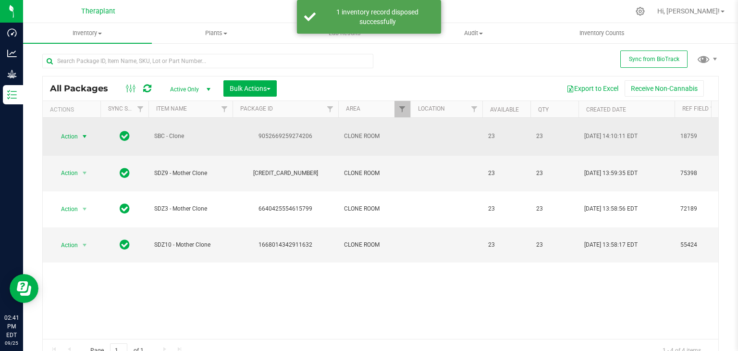
click at [88, 136] on span "select" at bounding box center [85, 137] width 8 height 8
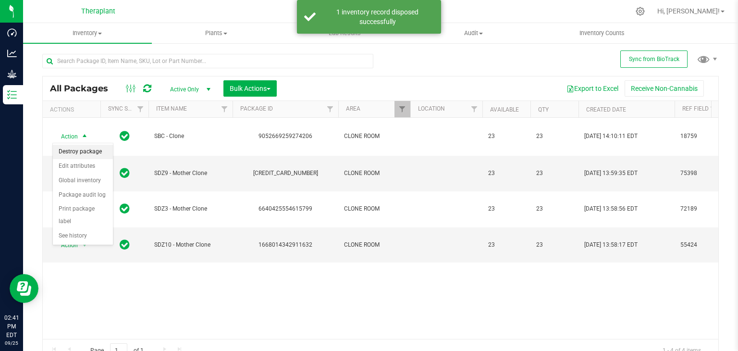
click at [92, 149] on li "Destroy package" at bounding box center [83, 152] width 60 height 14
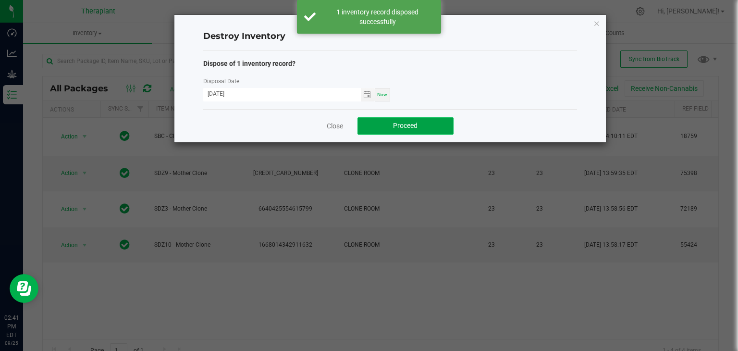
click at [373, 125] on button "Proceed" at bounding box center [406, 125] width 96 height 17
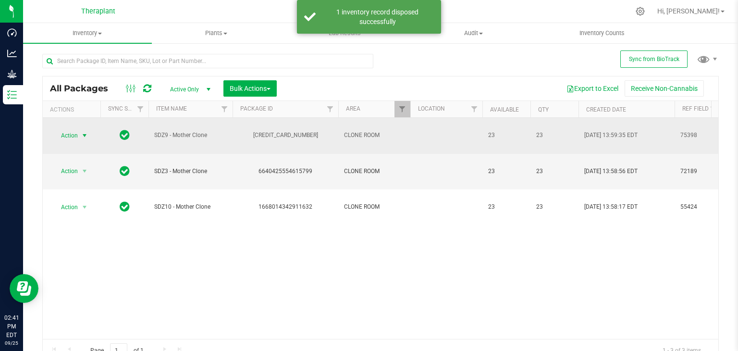
click at [86, 133] on span "select" at bounding box center [85, 136] width 8 height 8
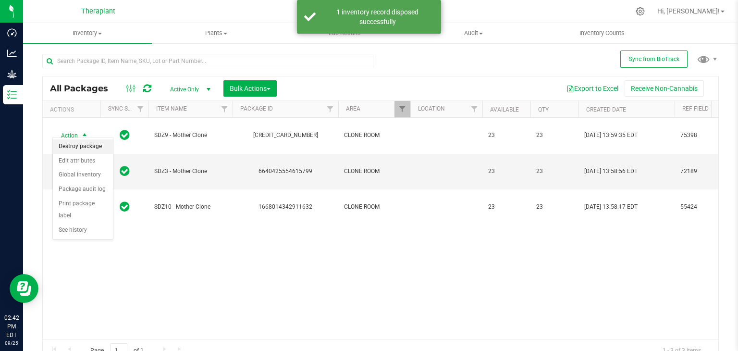
click at [85, 145] on li "Destroy package" at bounding box center [83, 146] width 60 height 14
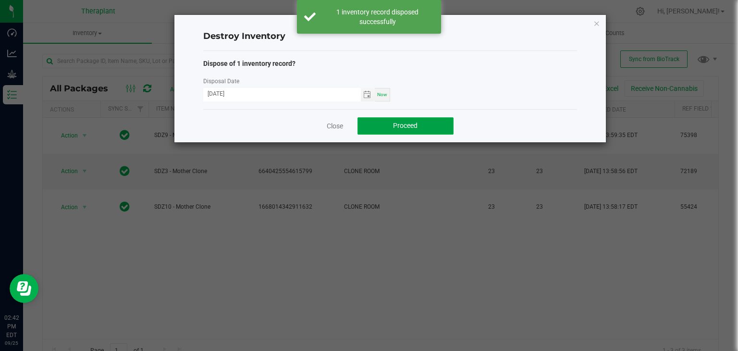
click at [393, 125] on span "Proceed" at bounding box center [405, 126] width 25 height 8
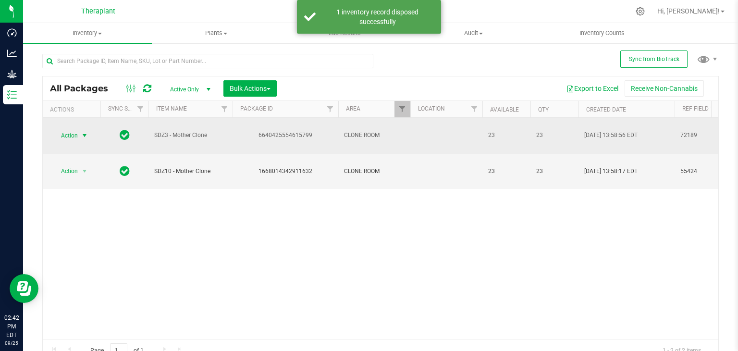
click at [83, 132] on span "select" at bounding box center [85, 136] width 8 height 8
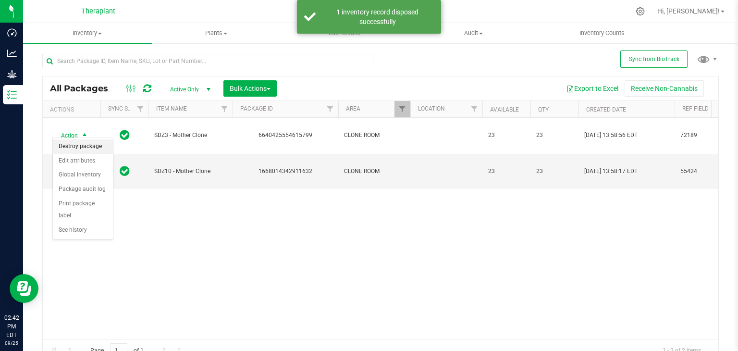
click at [81, 146] on li "Destroy package" at bounding box center [83, 146] width 60 height 14
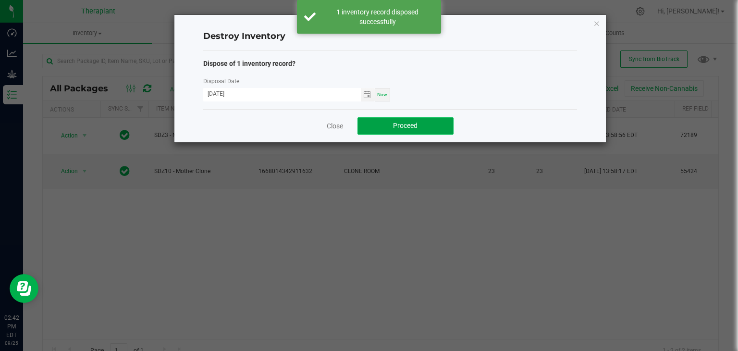
click at [417, 130] on button "Proceed" at bounding box center [406, 125] width 96 height 17
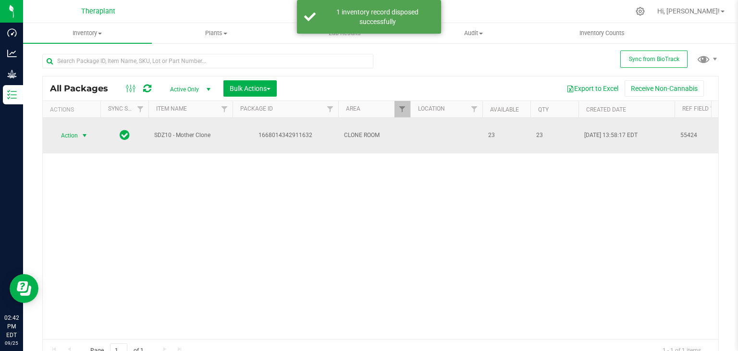
click at [83, 133] on span "select" at bounding box center [85, 136] width 8 height 8
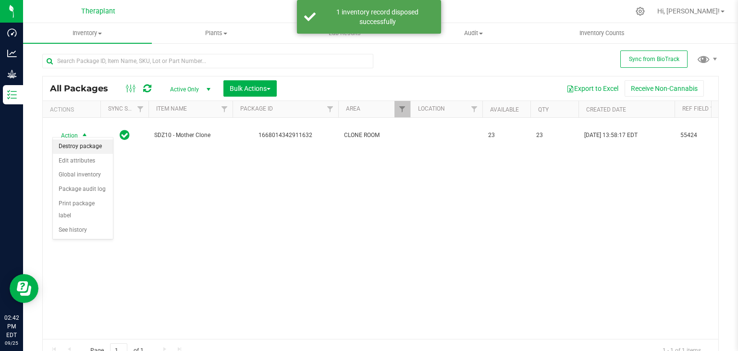
click at [85, 144] on li "Destroy package" at bounding box center [83, 146] width 60 height 14
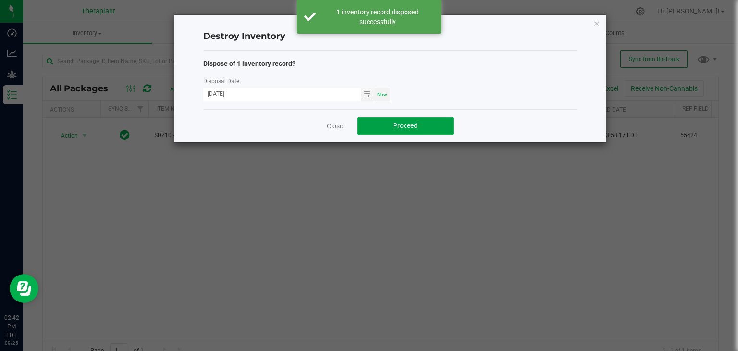
click at [419, 127] on button "Proceed" at bounding box center [406, 125] width 96 height 17
